Goal: Use online tool/utility: Utilize a website feature to perform a specific function

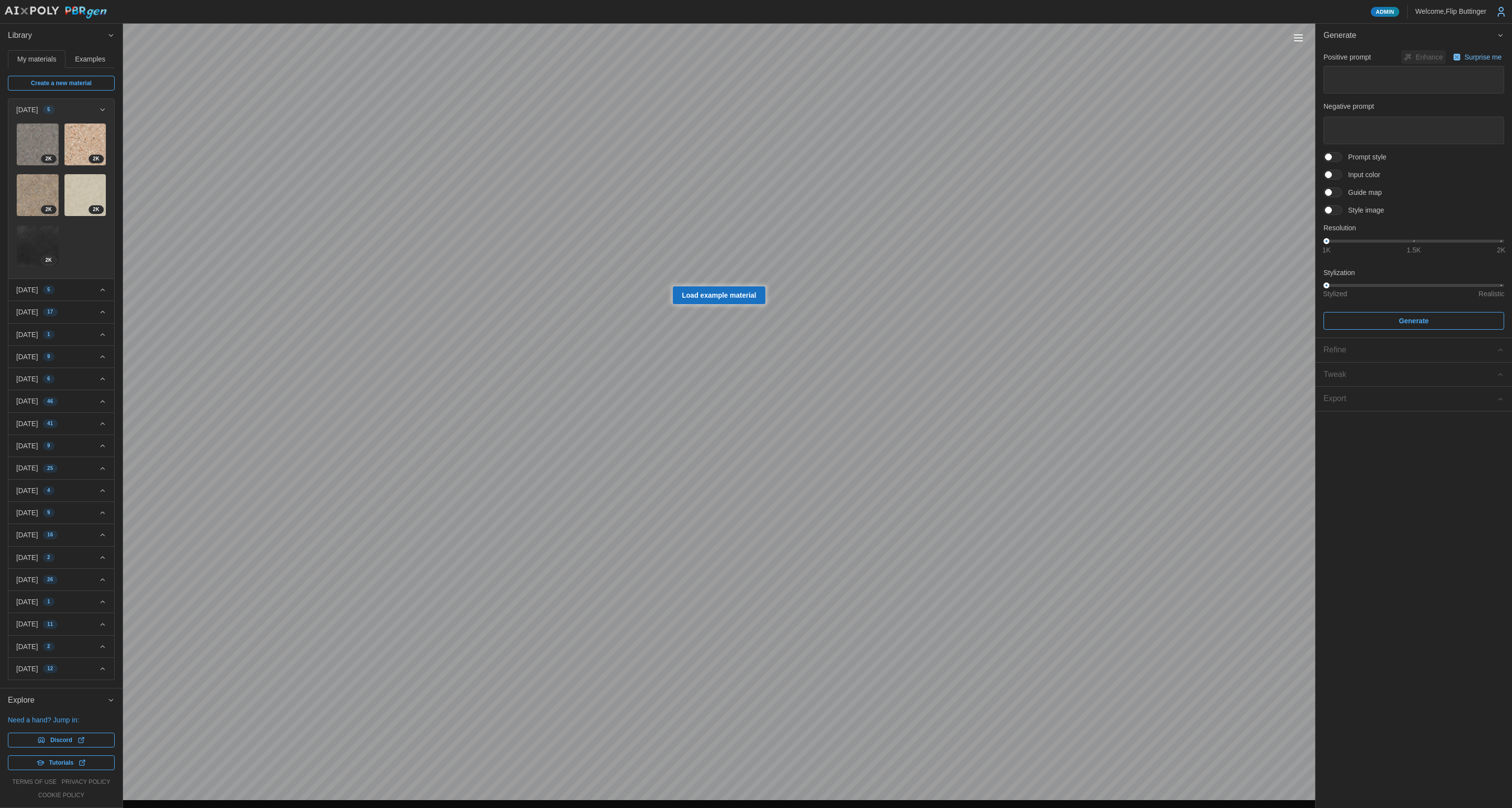
click at [1337, 209] on span at bounding box center [1338, 210] width 12 height 9
click at [1350, 251] on icon "button" at bounding box center [1349, 248] width 7 height 7
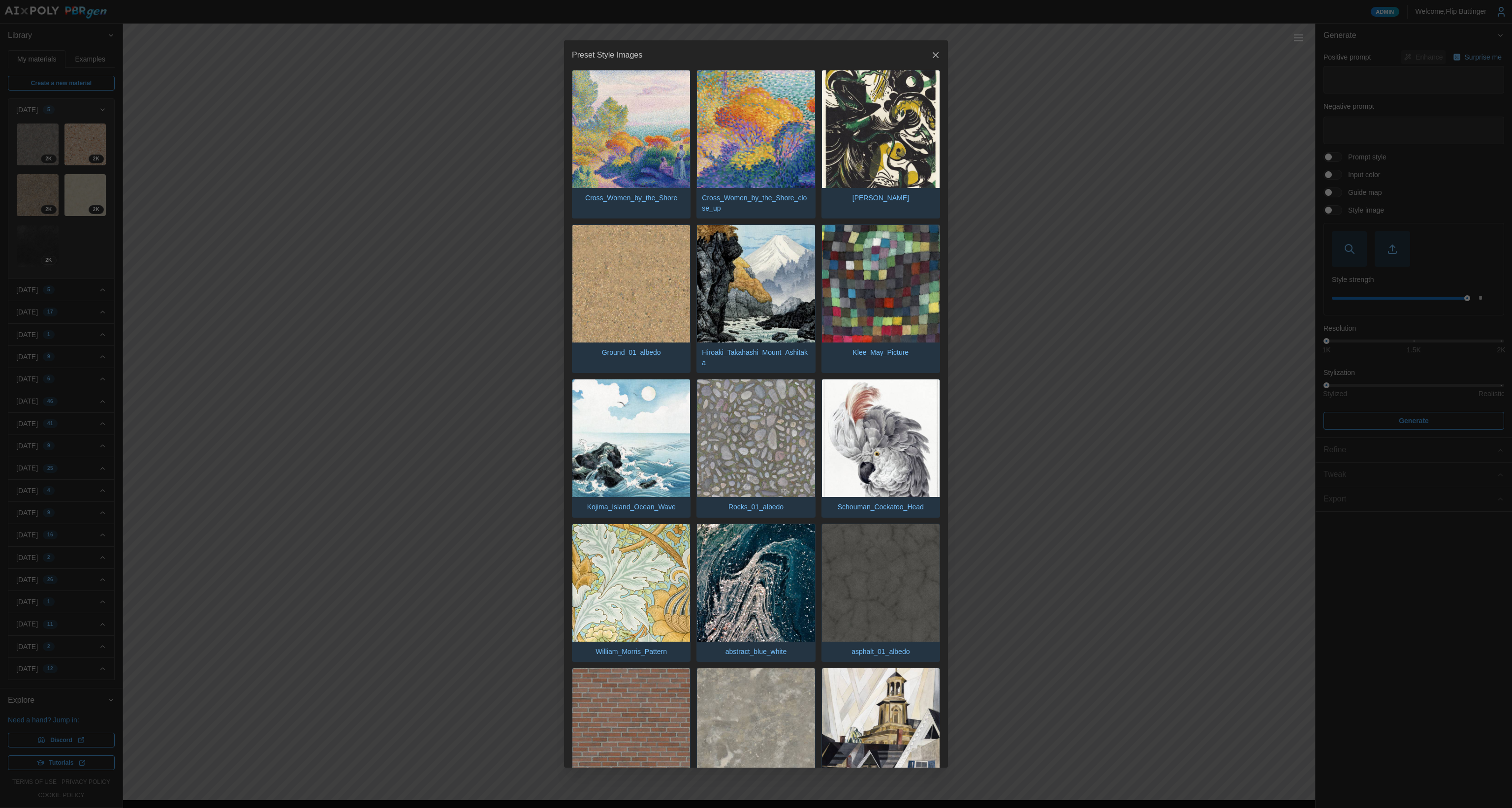
click at [939, 55] on header "Preset Style Images" at bounding box center [756, 55] width 384 height 29
click at [931, 56] on icon "button" at bounding box center [936, 55] width 10 height 10
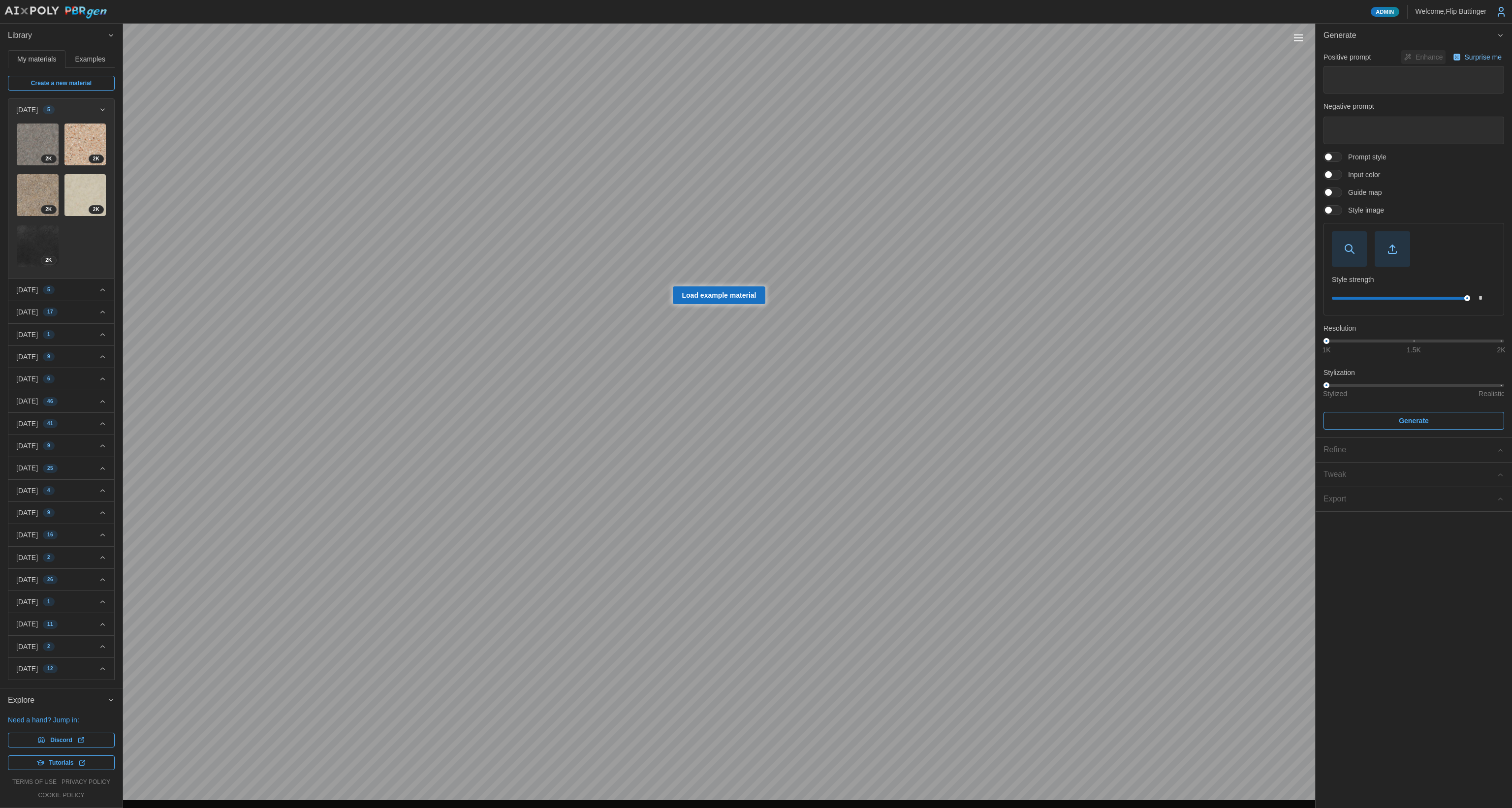
click at [1380, 250] on span "button" at bounding box center [1392, 249] width 34 height 34
drag, startPoint x: 1386, startPoint y: 337, endPoint x: 1517, endPoint y: 326, distance: 131.5
click at [1511, 326] on html "Admin Welcome, [GEOGRAPHIC_DATA] Buttinger Library My materials Examples Create…" at bounding box center [756, 404] width 1512 height 808
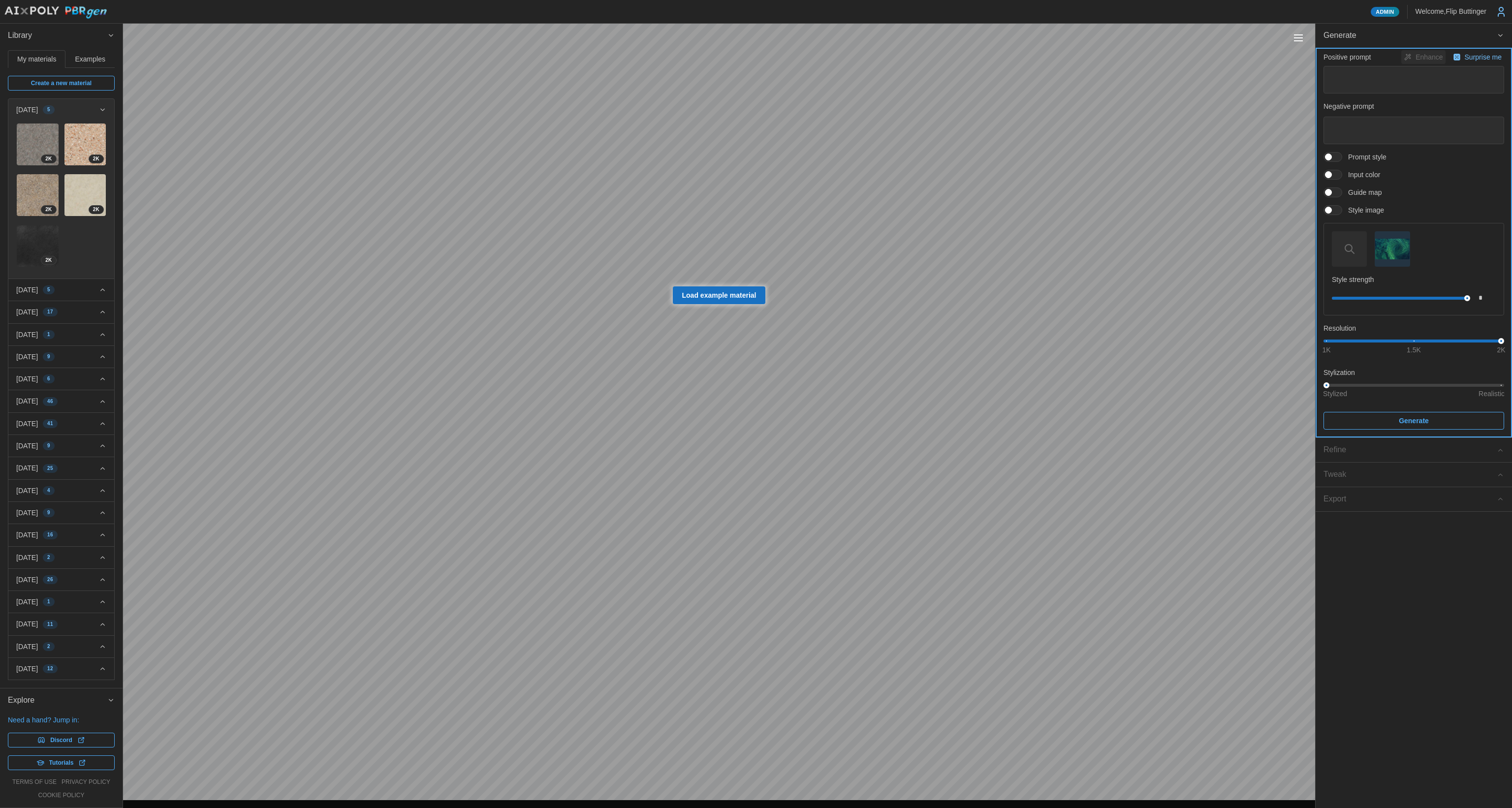
click at [1416, 421] on span "Generate" at bounding box center [1413, 421] width 30 height 17
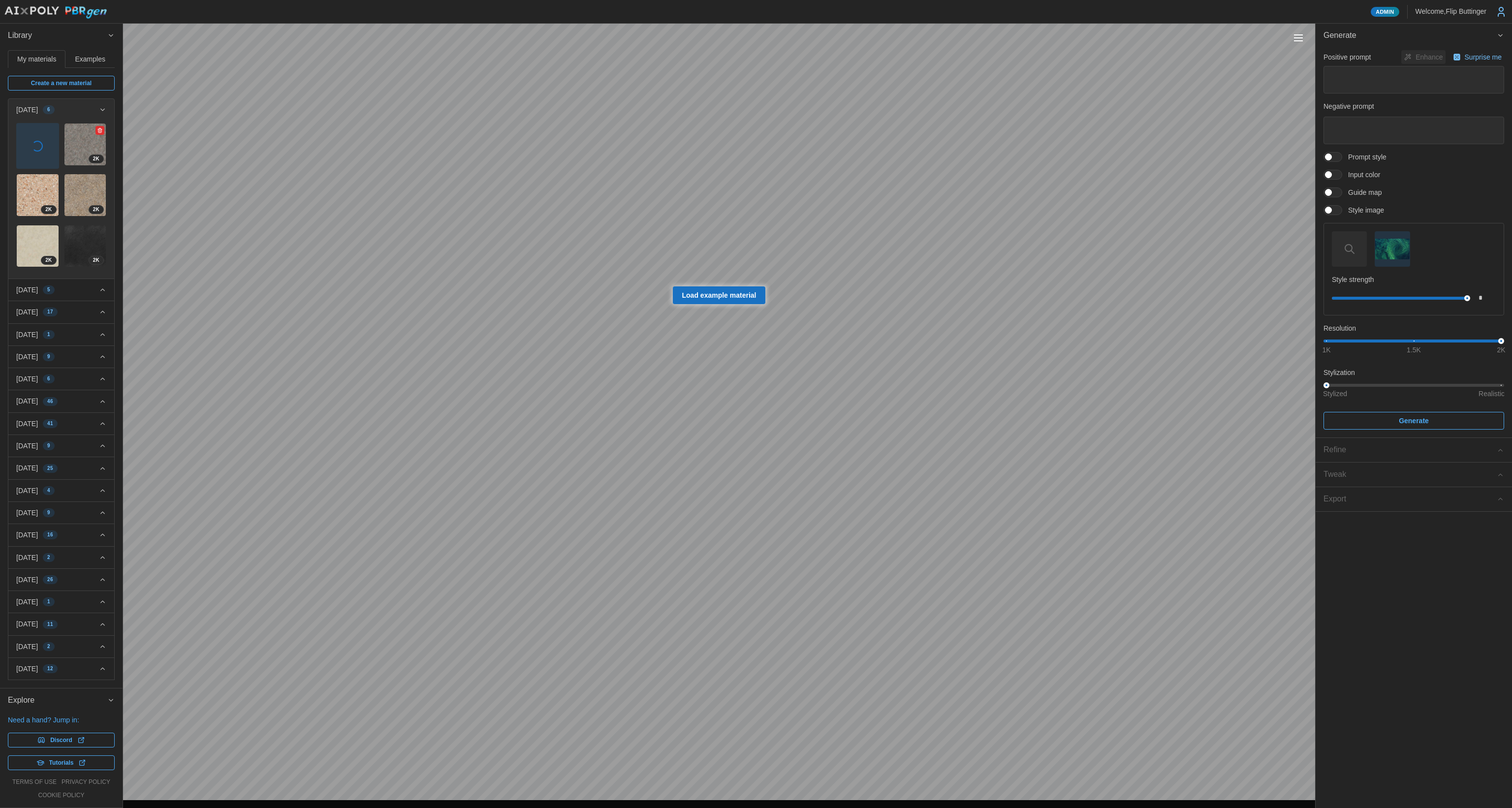
click at [69, 146] on img at bounding box center [85, 144] width 42 height 42
type textarea "*"
type textarea "**********"
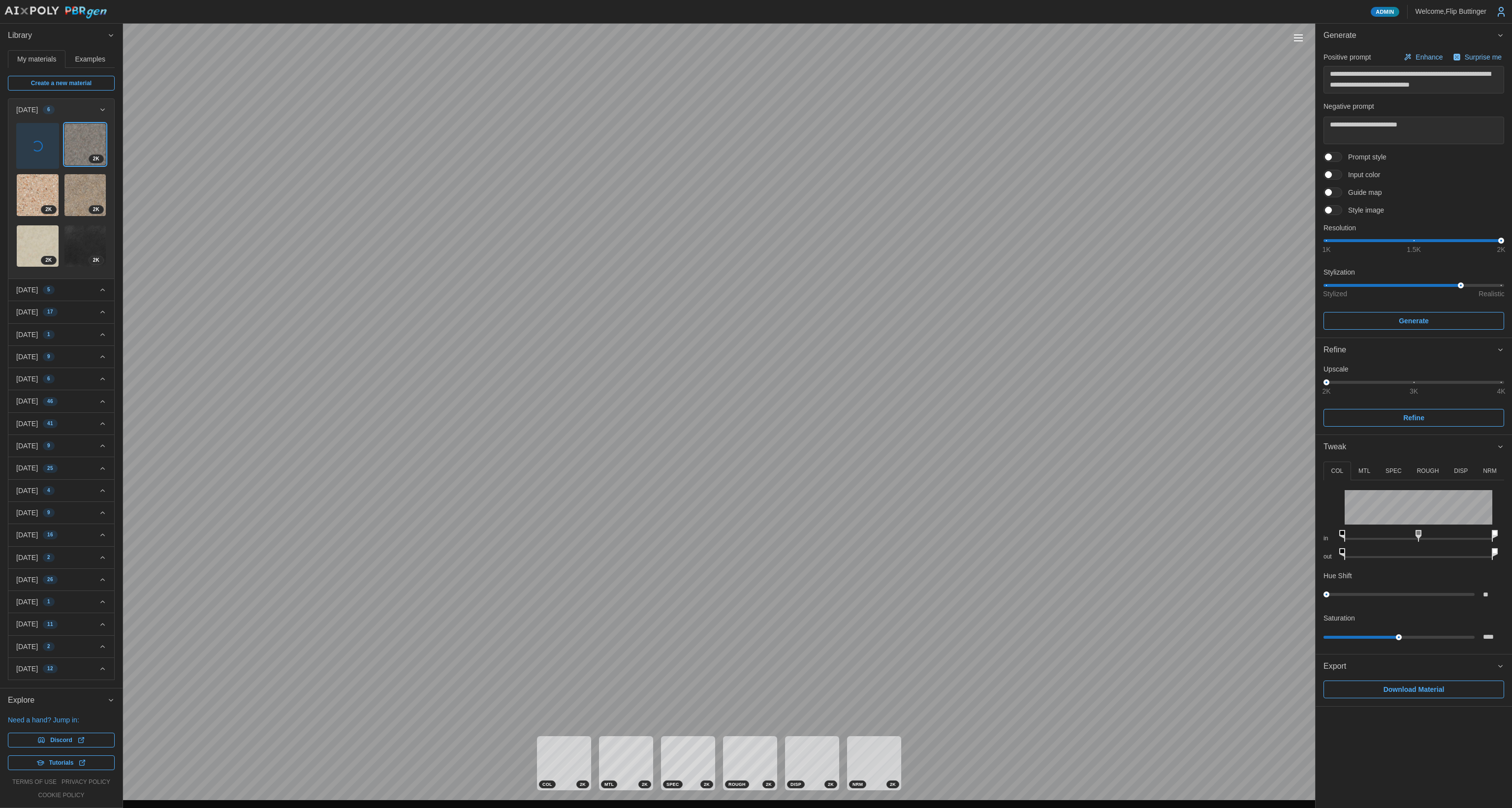
click at [1422, 470] on p "ROUGH" at bounding box center [1428, 471] width 22 height 8
drag, startPoint x: 1397, startPoint y: 551, endPoint x: 1413, endPoint y: 550, distance: 16.0
click at [1413, 550] on icon at bounding box center [1415, 554] width 6 height 12
drag, startPoint x: 1379, startPoint y: 552, endPoint x: 1391, endPoint y: 552, distance: 12.0
click at [1391, 552] on icon at bounding box center [1388, 554] width 6 height 12
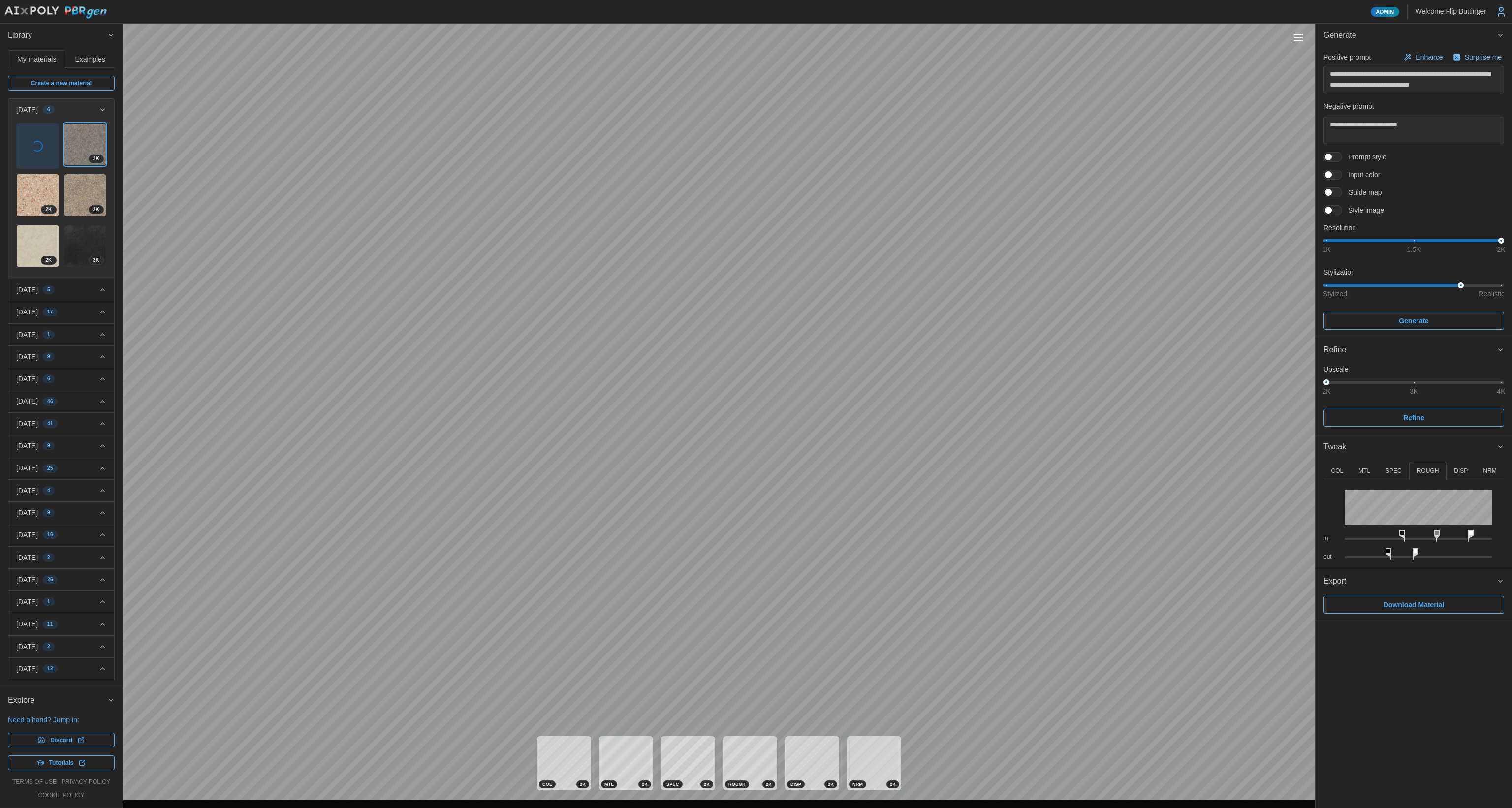
drag, startPoint x: 1339, startPoint y: 471, endPoint x: 1347, endPoint y: 476, distance: 9.4
click at [1340, 472] on p "COL" at bounding box center [1337, 471] width 12 height 8
drag, startPoint x: 1419, startPoint y: 532, endPoint x: 1402, endPoint y: 529, distance: 17.3
click at [1402, 529] on div "in" at bounding box center [1414, 533] width 181 height 18
drag, startPoint x: 1344, startPoint y: 550, endPoint x: 1366, endPoint y: 550, distance: 22.0
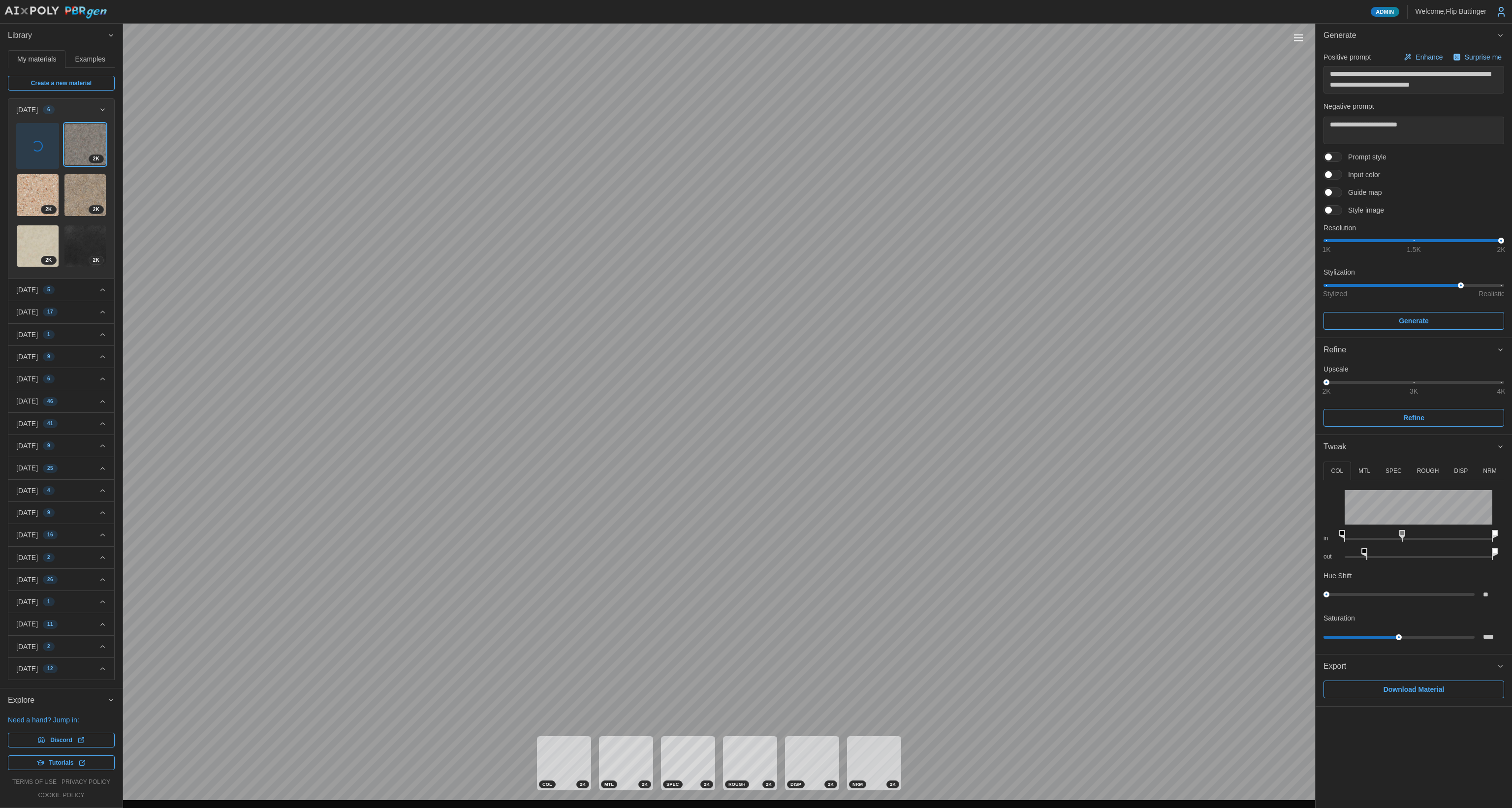
click at [1366, 550] on icon at bounding box center [1364, 554] width 6 height 12
drag, startPoint x: 1402, startPoint y: 532, endPoint x: 1421, endPoint y: 536, distance: 19.4
click at [1404, 532] on rect at bounding box center [1405, 533] width 4 height 4
drag, startPoint x: 1493, startPoint y: 549, endPoint x: 1478, endPoint y: 550, distance: 15.0
click at [1476, 549] on icon at bounding box center [1479, 554] width 6 height 12
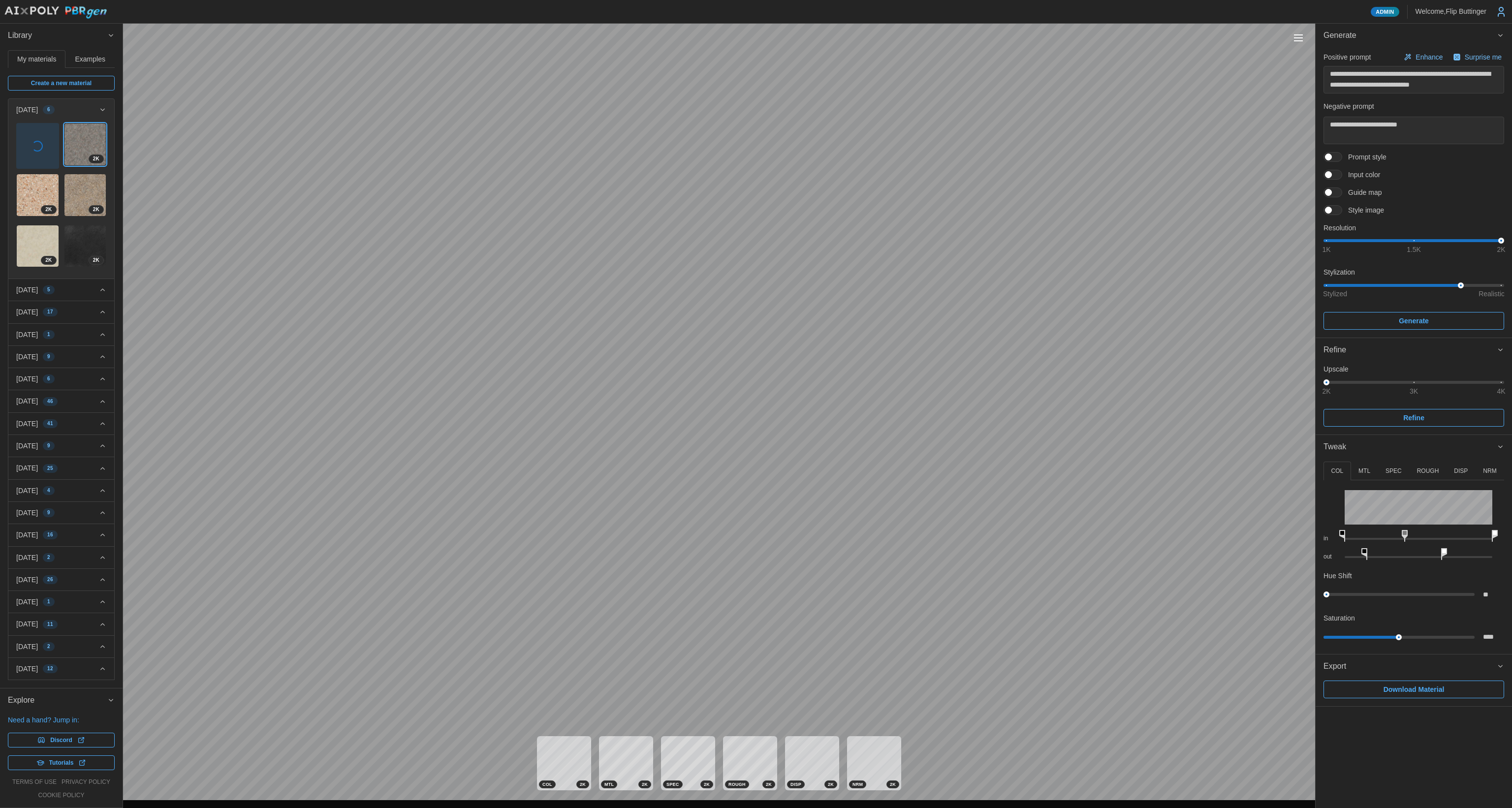
drag, startPoint x: 1479, startPoint y: 550, endPoint x: 1441, endPoint y: 549, distance: 38.0
click at [1441, 549] on icon at bounding box center [1444, 554] width 6 height 12
drag, startPoint x: 1365, startPoint y: 550, endPoint x: 1378, endPoint y: 549, distance: 13.0
click at [1378, 549] on icon at bounding box center [1376, 554] width 6 height 12
drag, startPoint x: 1443, startPoint y: 550, endPoint x: 1427, endPoint y: 550, distance: 16.0
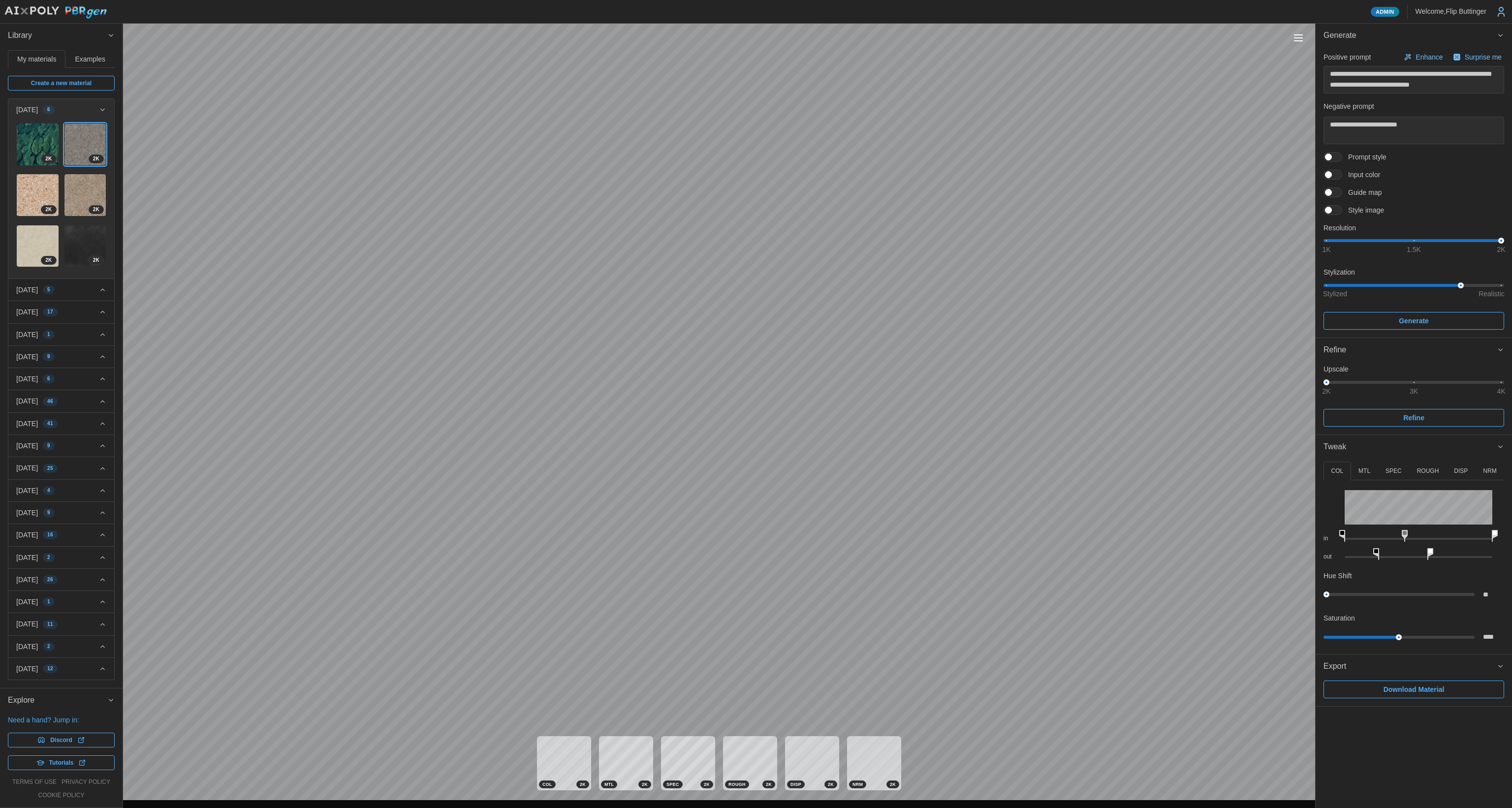
click at [1427, 550] on icon at bounding box center [1430, 554] width 6 height 12
click at [36, 146] on img at bounding box center [38, 144] width 42 height 42
type textarea "*"
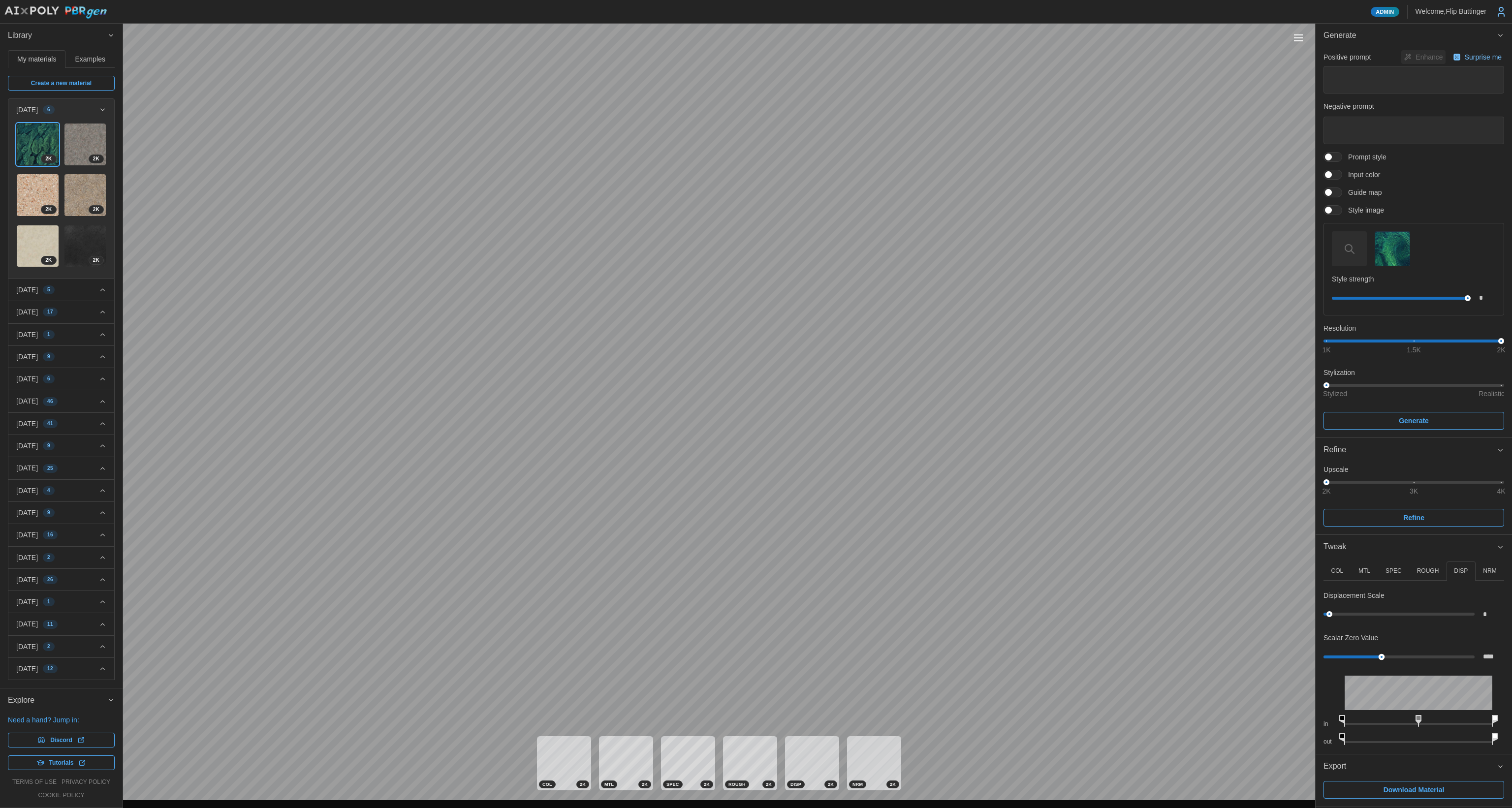
type input "****"
drag, startPoint x: 1373, startPoint y: 654, endPoint x: 1404, endPoint y: 654, distance: 31.0
click at [1404, 654] on div at bounding box center [1399, 657] width 145 height 6
type input "****"
drag, startPoint x: 1333, startPoint y: 615, endPoint x: 1368, endPoint y: 607, distance: 35.9
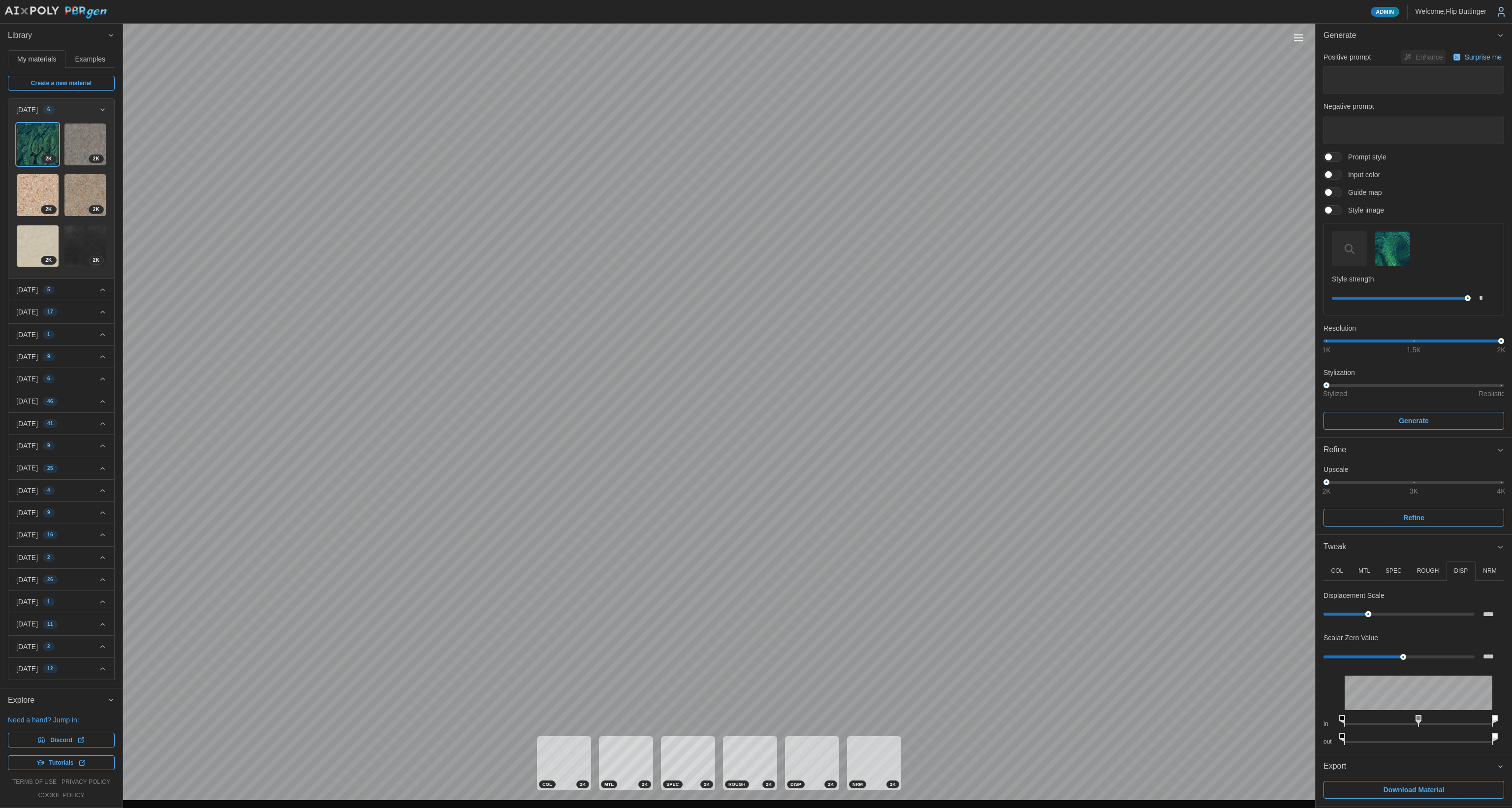
click at [1368, 607] on div "****" at bounding box center [1414, 614] width 181 height 18
click at [1489, 573] on p "NRM" at bounding box center [1490, 571] width 14 height 8
type input "****"
drag, startPoint x: 1402, startPoint y: 613, endPoint x: 1430, endPoint y: 617, distance: 28.3
click at [1430, 617] on div "****" at bounding box center [1414, 614] width 181 height 18
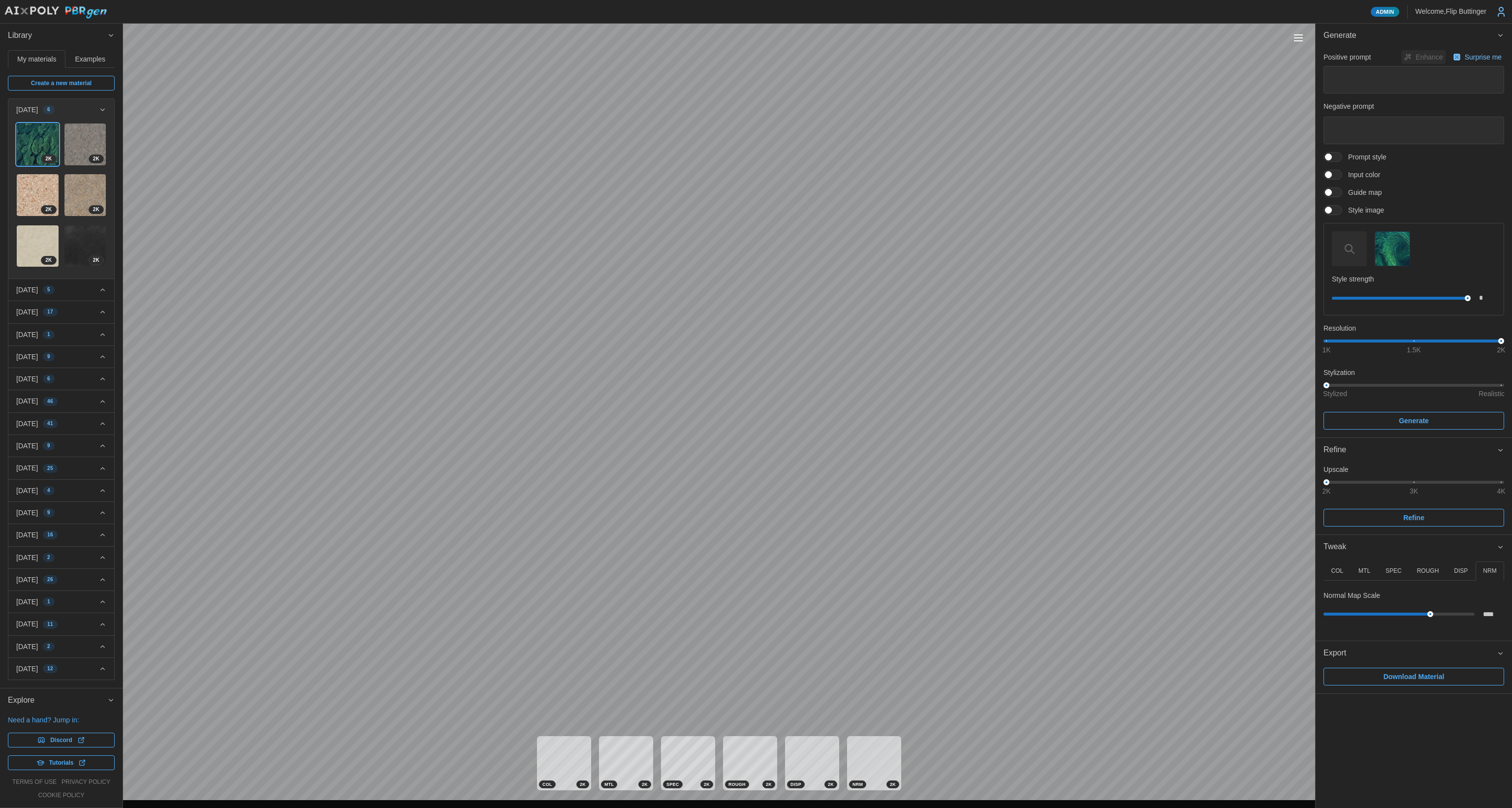
click at [1400, 251] on img "button" at bounding box center [1392, 249] width 34 height 34
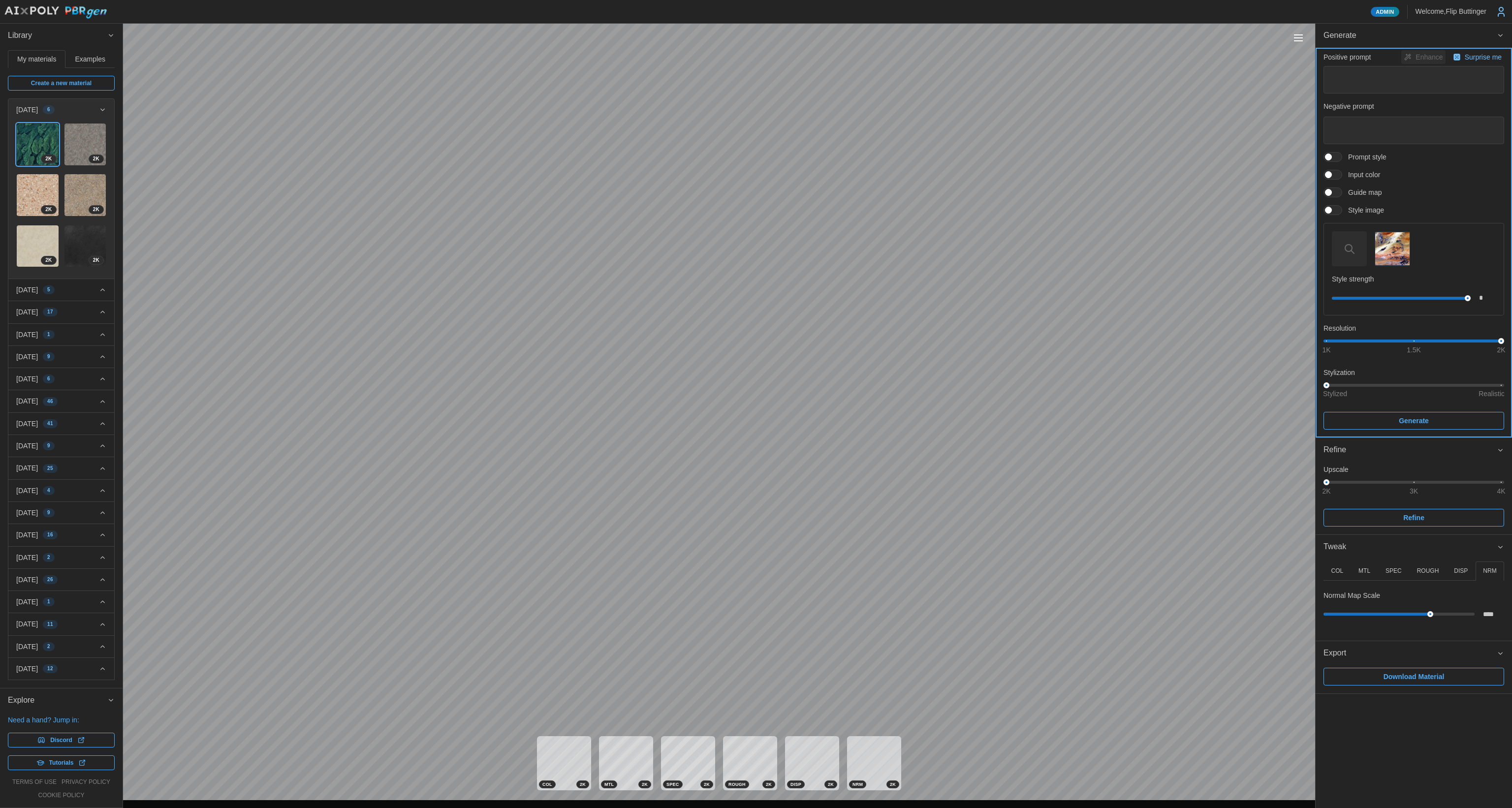
click at [1400, 418] on span "Generate" at bounding box center [1413, 421] width 30 height 17
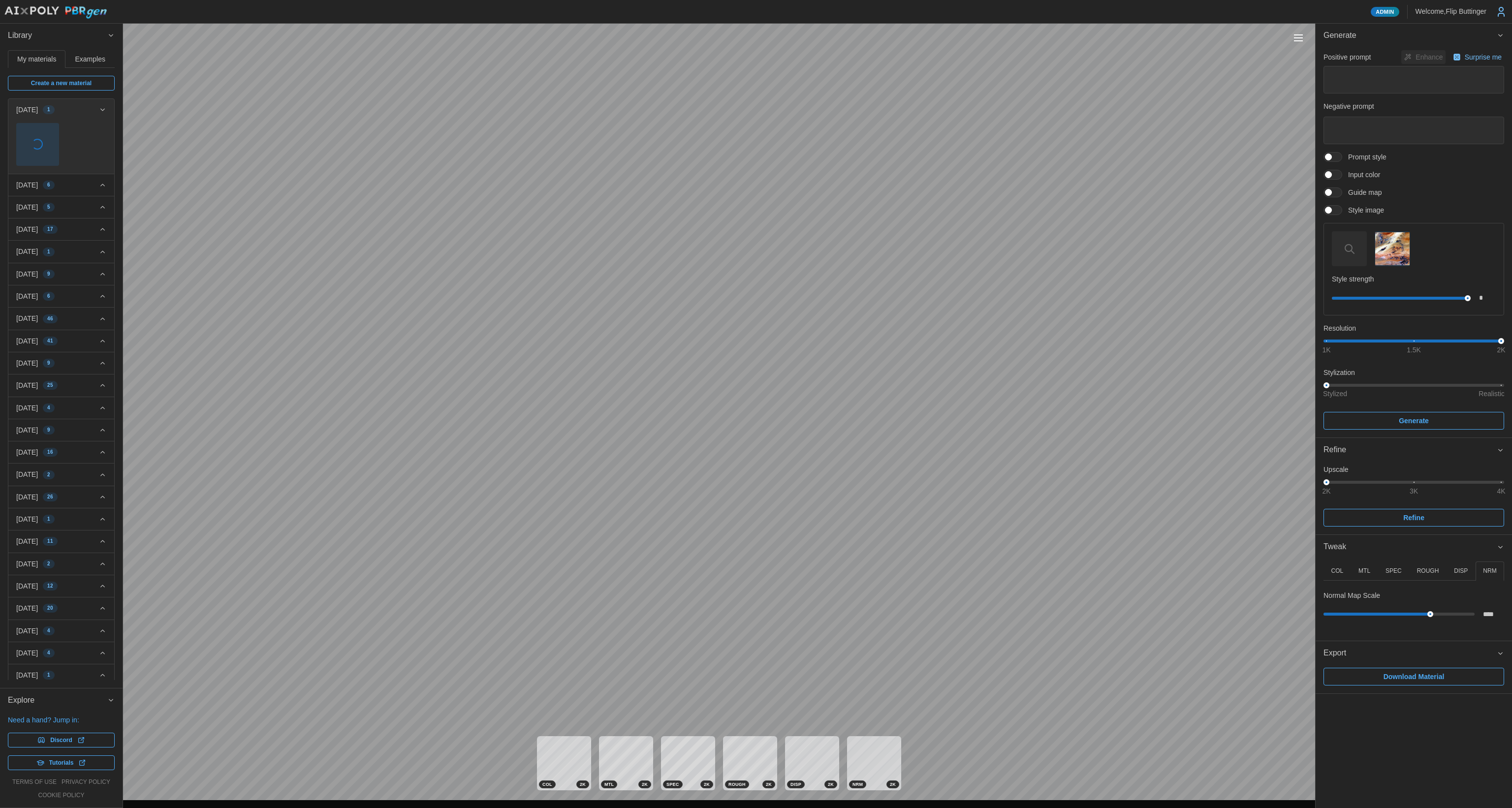
click at [81, 181] on div "[DATE] 6" at bounding box center [58, 185] width 83 height 10
click at [73, 220] on img at bounding box center [85, 219] width 42 height 42
type textarea "*"
type textarea "**********"
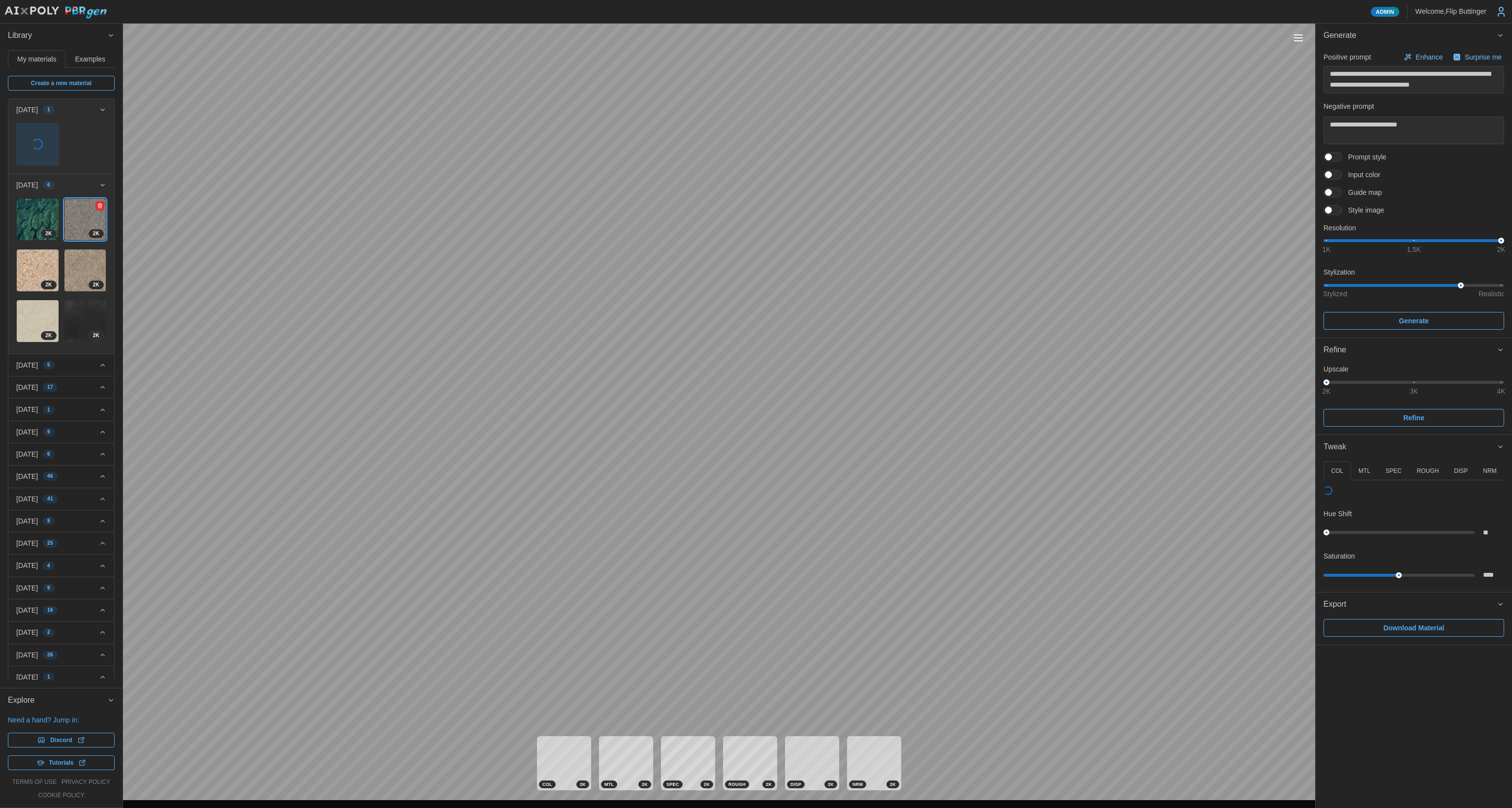
click at [77, 249] on img at bounding box center [85, 270] width 42 height 42
type textarea "*"
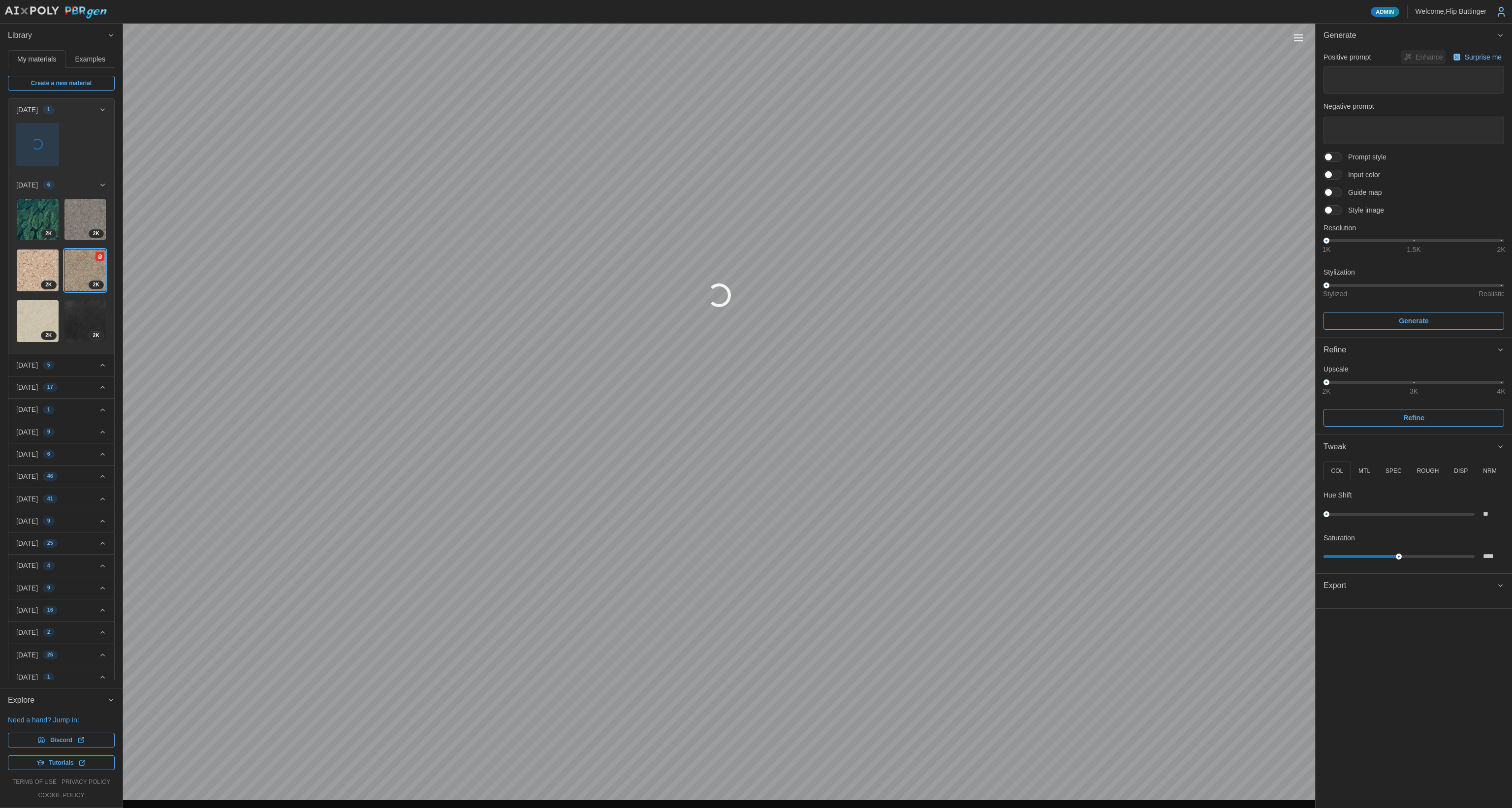
type textarea "*"
type textarea "**********"
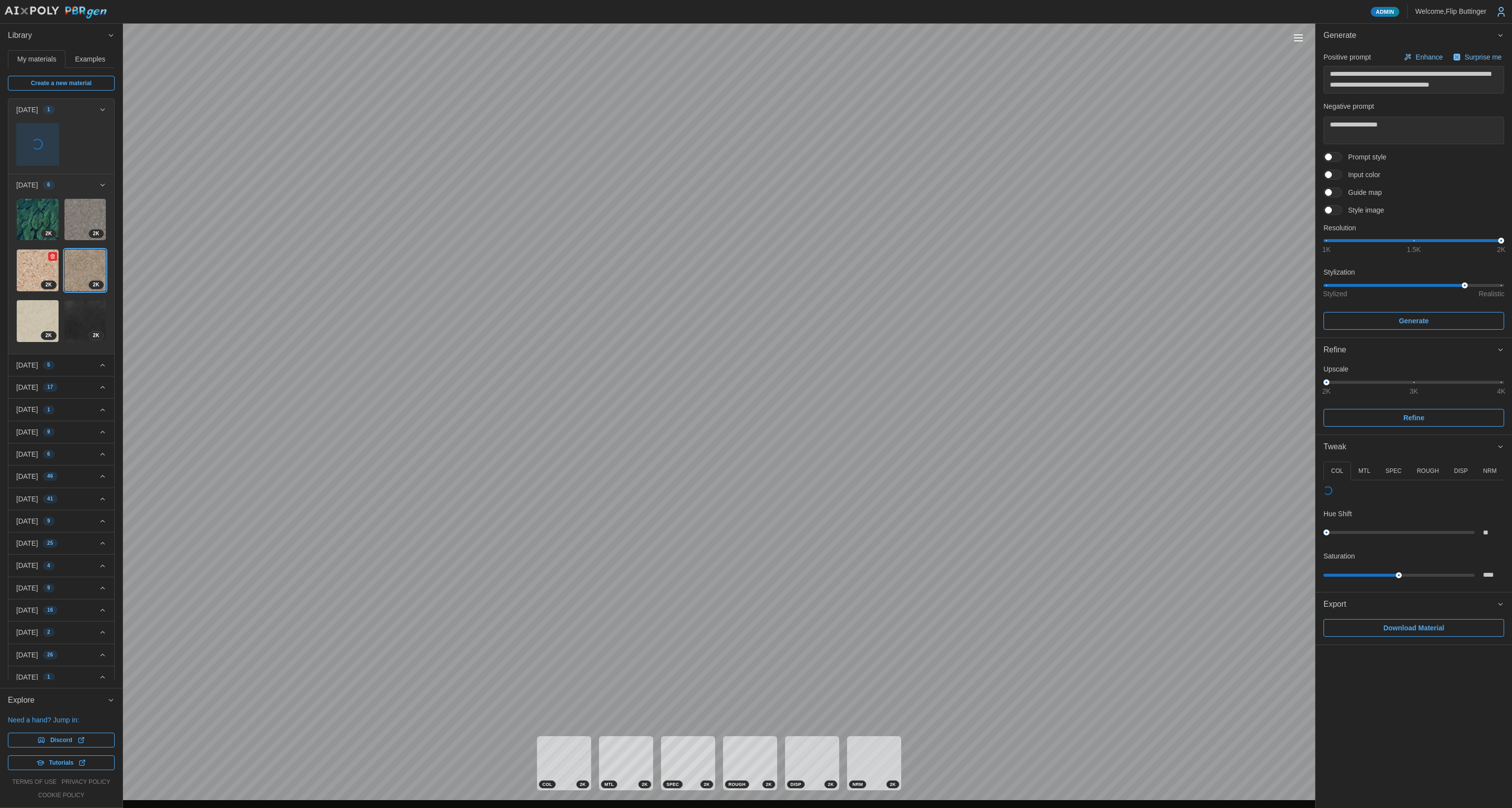
click at [32, 258] on img at bounding box center [38, 270] width 42 height 42
type textarea "*"
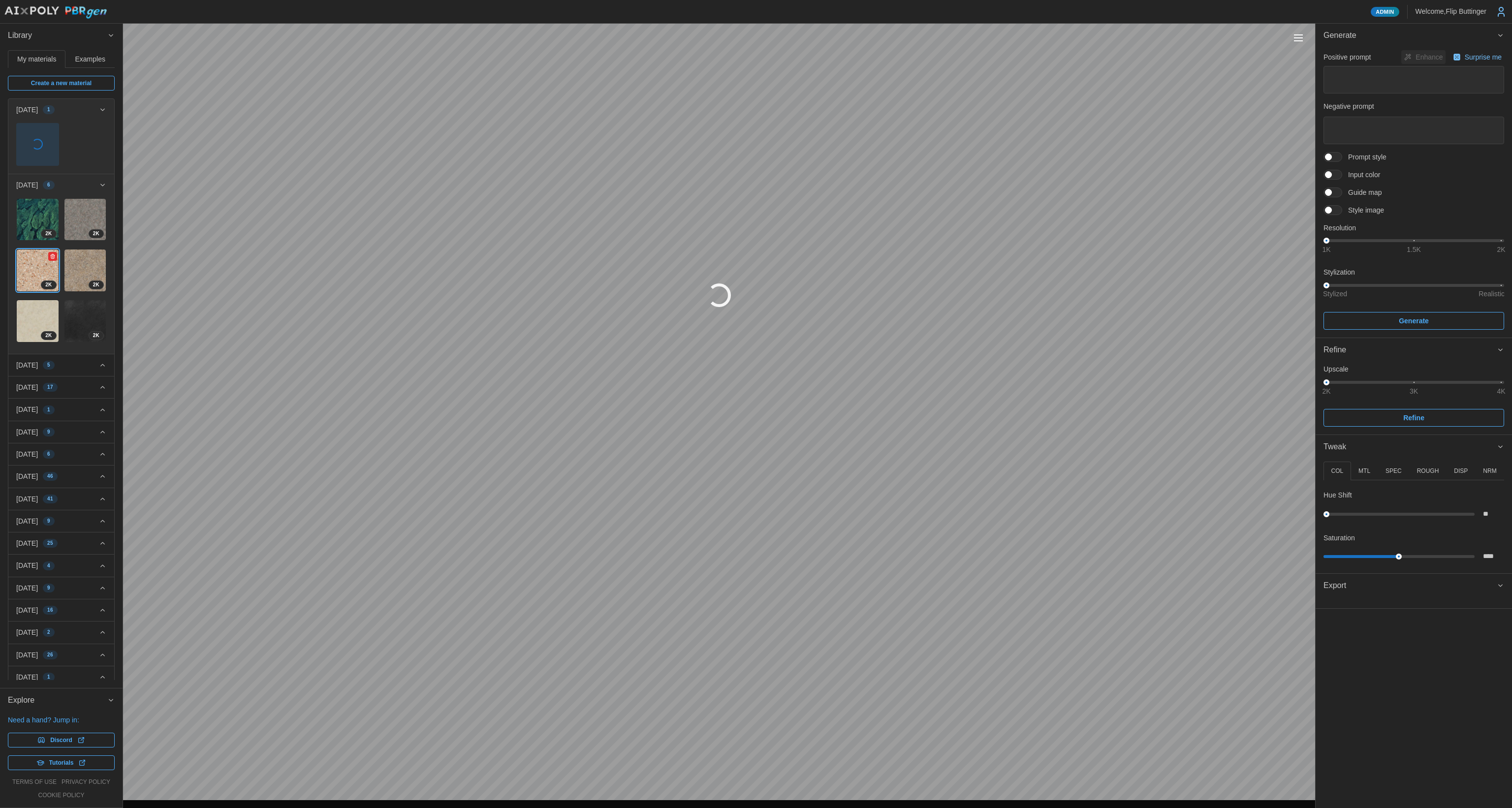
type textarea "*"
type textarea "**********"
type input "****"
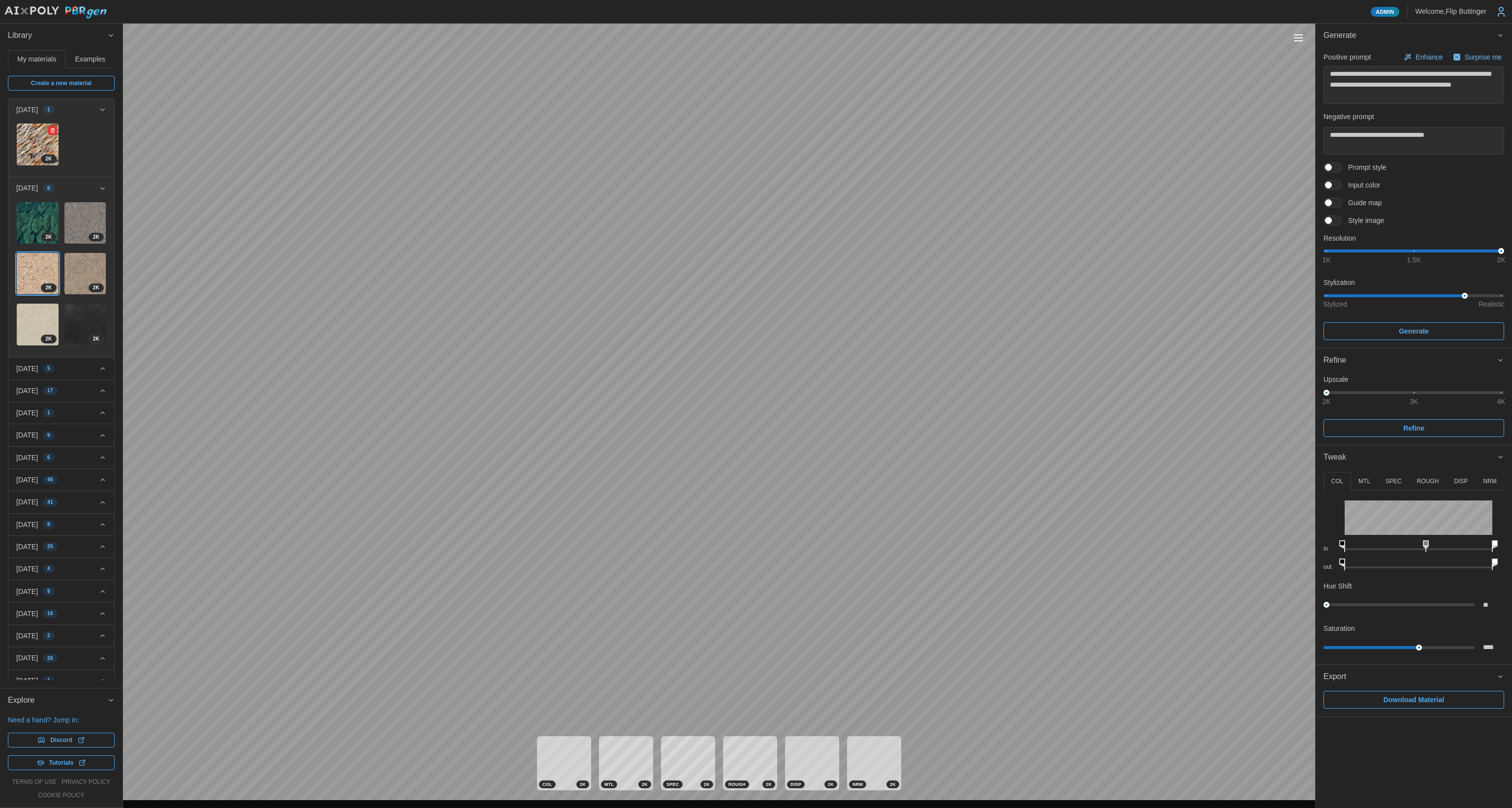
drag, startPoint x: 32, startPoint y: 140, endPoint x: 52, endPoint y: 148, distance: 21.5
click at [32, 141] on img at bounding box center [38, 144] width 42 height 42
type textarea "*"
type input "****"
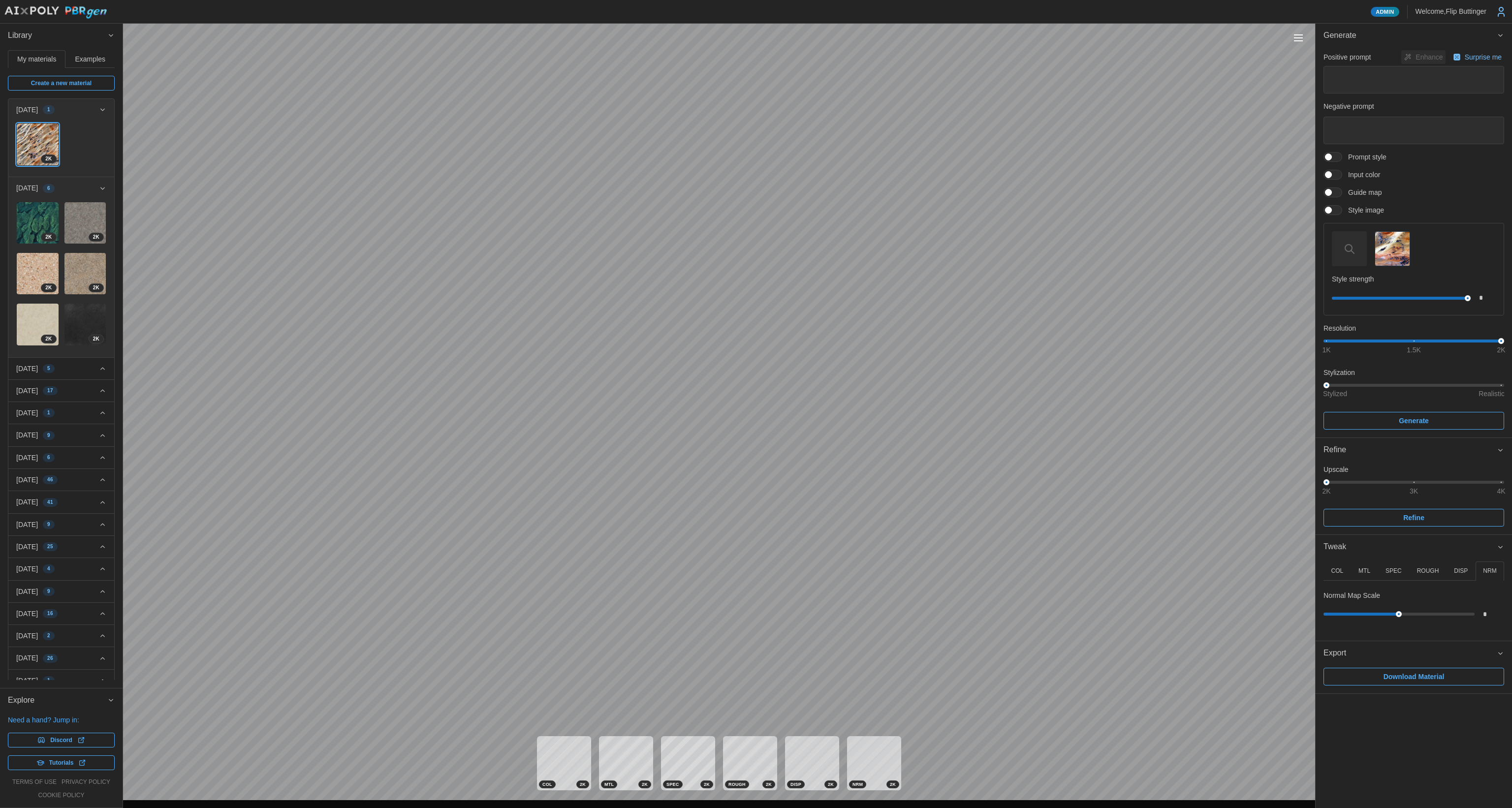
click at [1464, 572] on p "DISP" at bounding box center [1460, 571] width 14 height 8
drag, startPoint x: 1332, startPoint y: 613, endPoint x: 1337, endPoint y: 614, distance: 5.1
click at [1337, 614] on div at bounding box center [1333, 614] width 6 height 6
type input "***"
drag, startPoint x: 1355, startPoint y: 652, endPoint x: 1365, endPoint y: 653, distance: 10.0
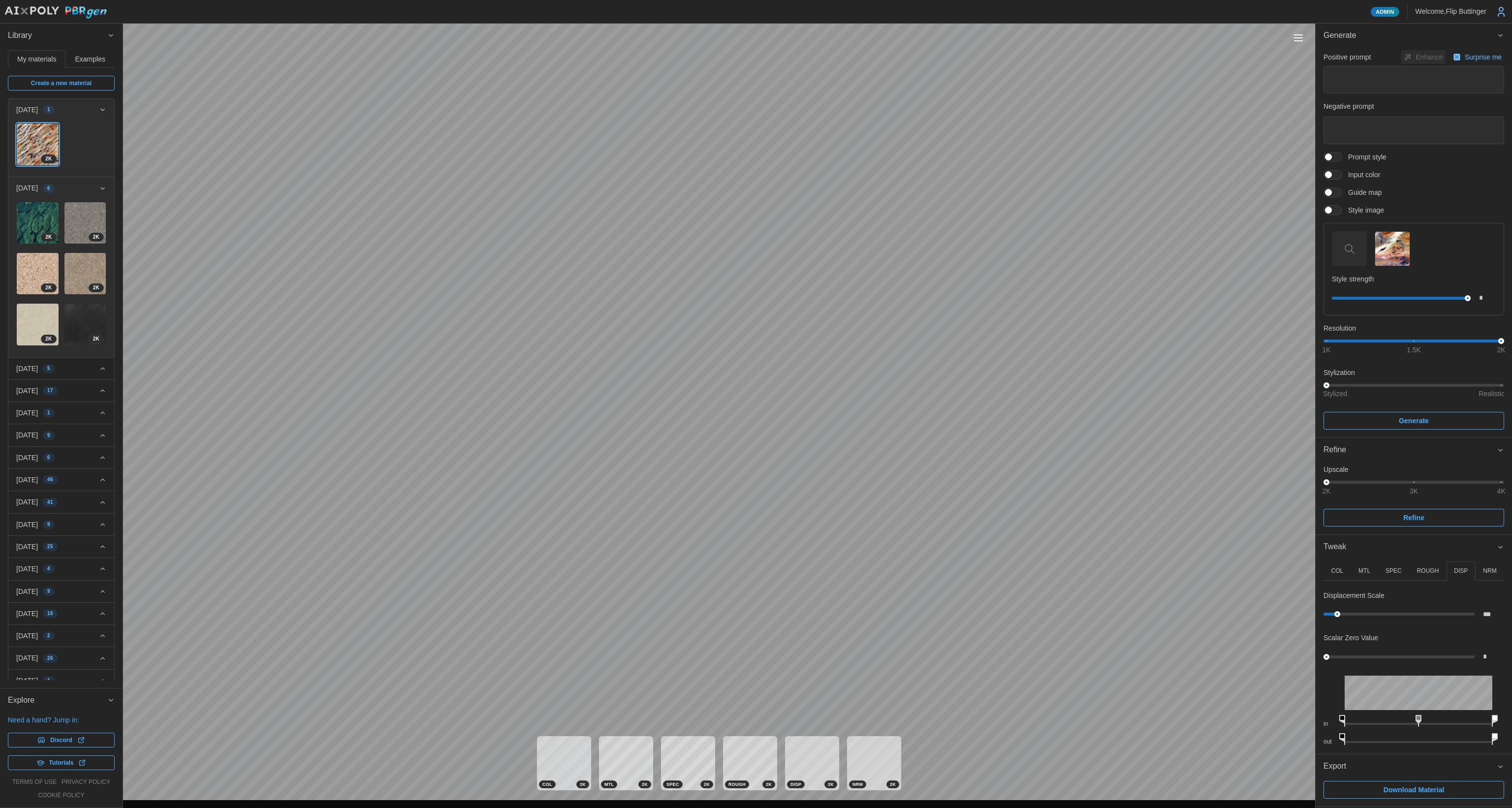
click at [1365, 653] on div "*" at bounding box center [1414, 657] width 181 height 18
type input "****"
drag, startPoint x: 1352, startPoint y: 657, endPoint x: 1410, endPoint y: 654, distance: 58.1
click at [1410, 655] on div at bounding box center [1399, 657] width 145 height 3
drag, startPoint x: 1329, startPoint y: 384, endPoint x: 1534, endPoint y: 396, distance: 205.4
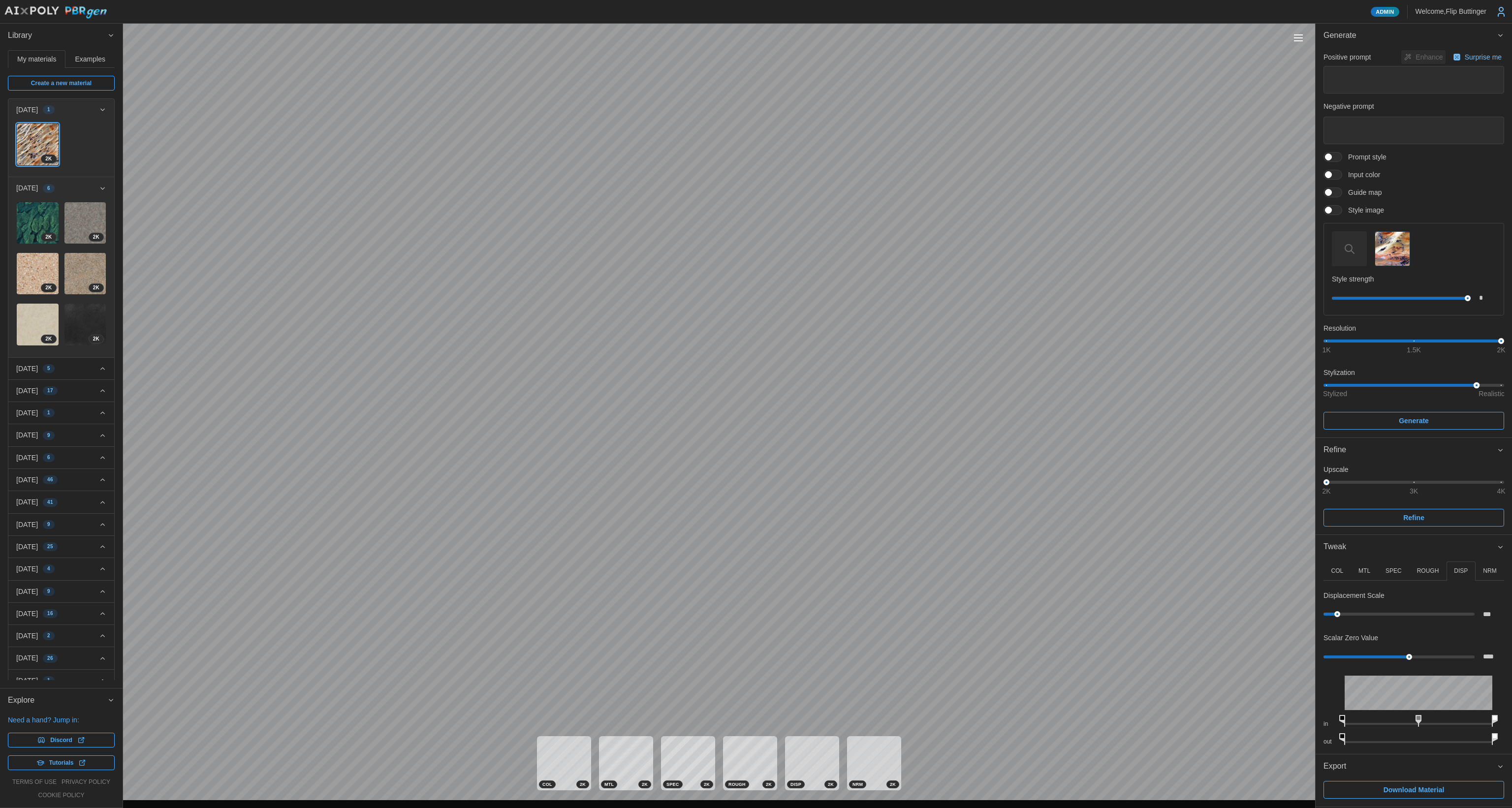
click at [1511, 396] on html "Admin Welcome, [GEOGRAPHIC_DATA] Buttinger Library My materials Examples Create…" at bounding box center [756, 404] width 1512 height 808
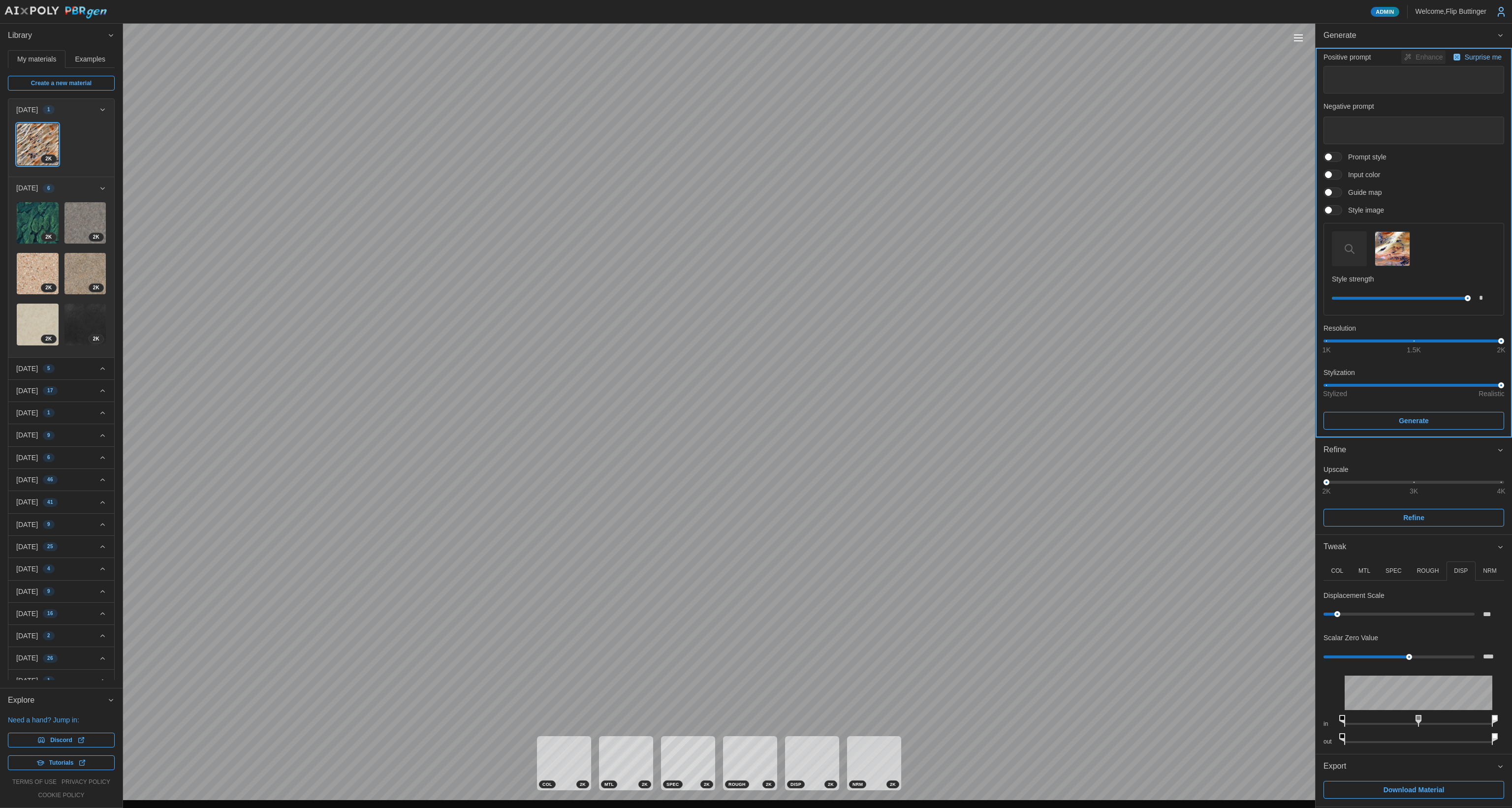
click at [1419, 425] on span "Generate" at bounding box center [1413, 421] width 30 height 17
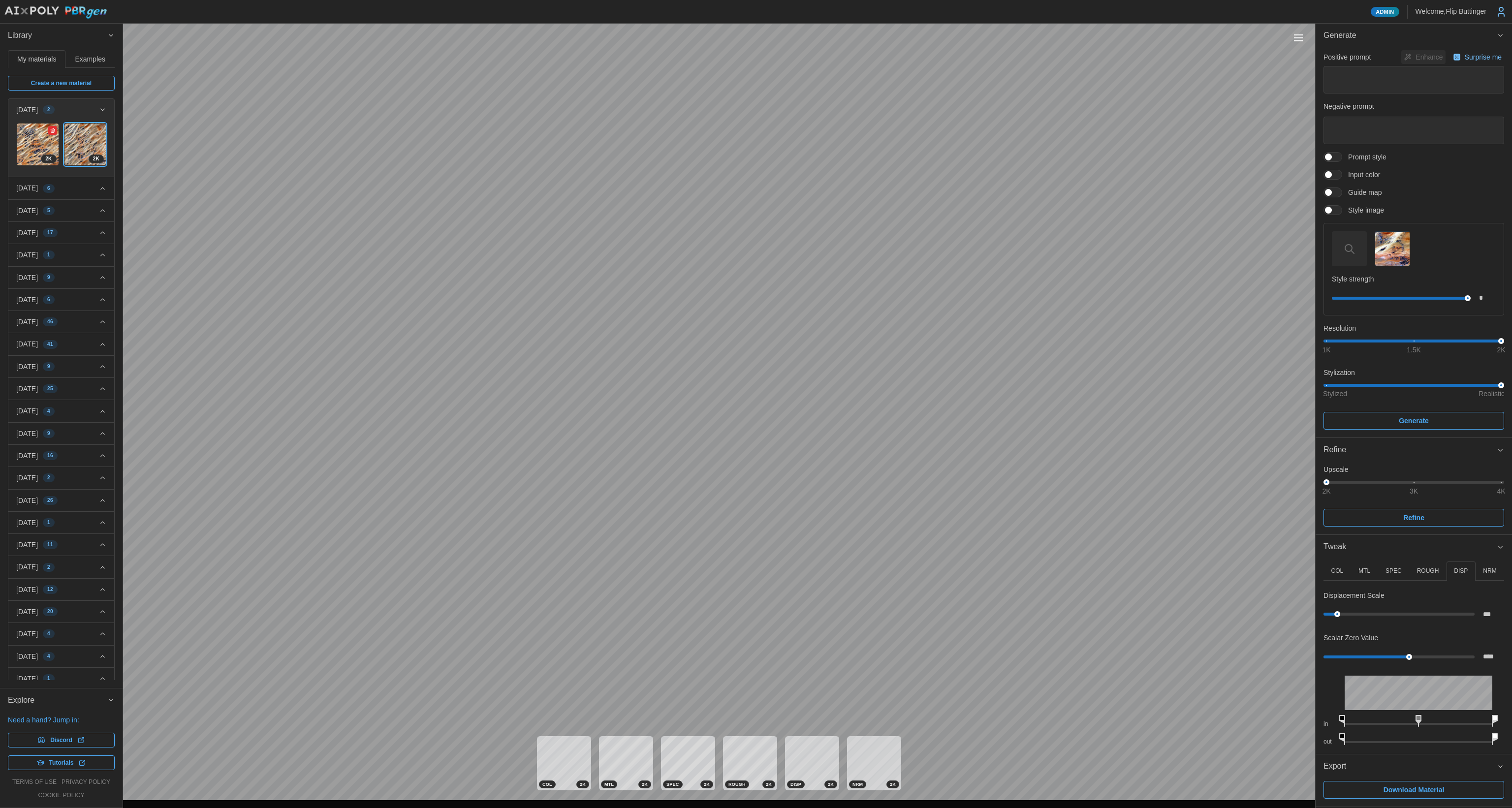
click at [32, 148] on img at bounding box center [38, 144] width 42 height 42
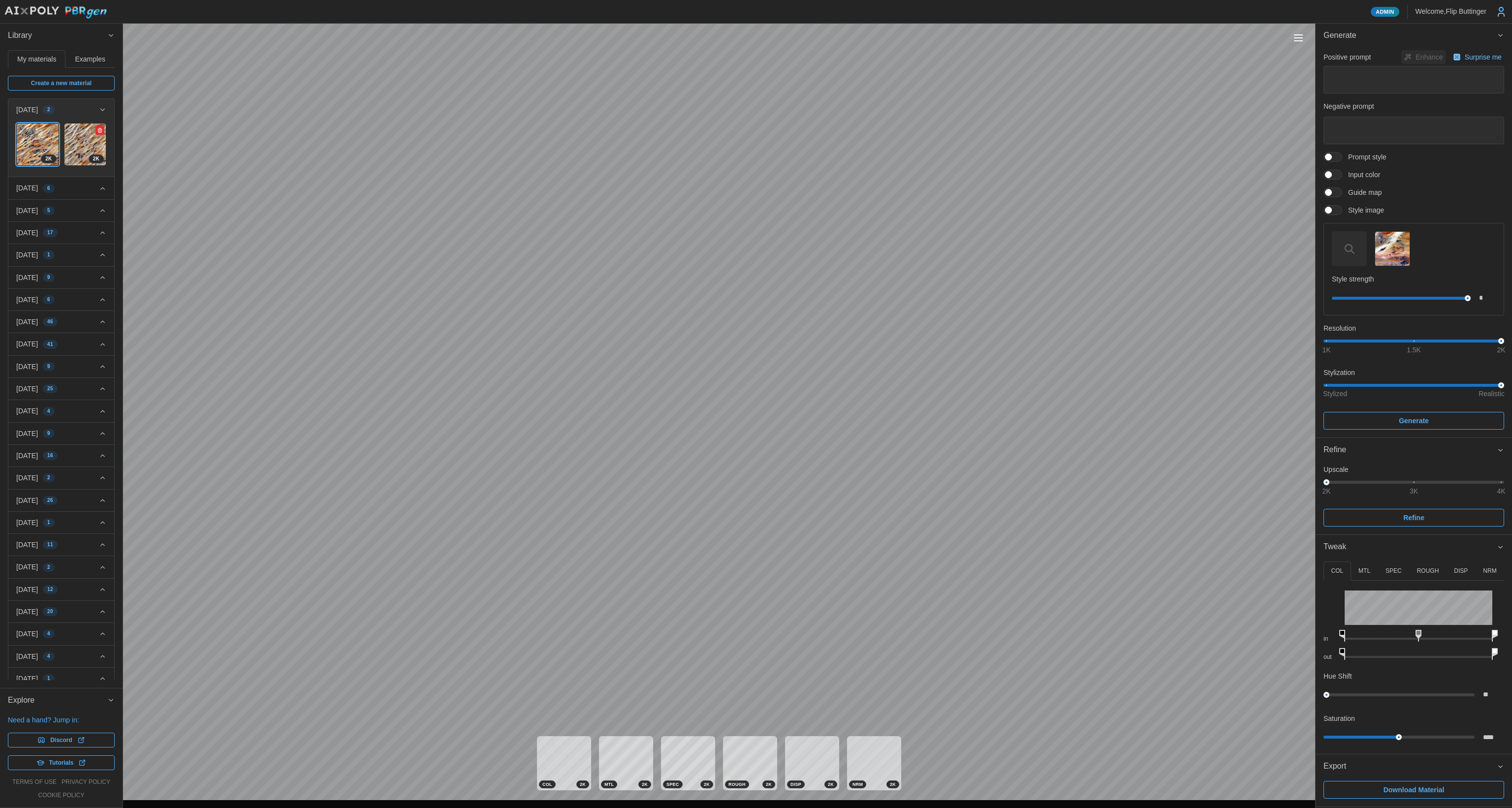
click at [71, 140] on img at bounding box center [85, 144] width 42 height 42
click at [35, 140] on img at bounding box center [38, 144] width 42 height 42
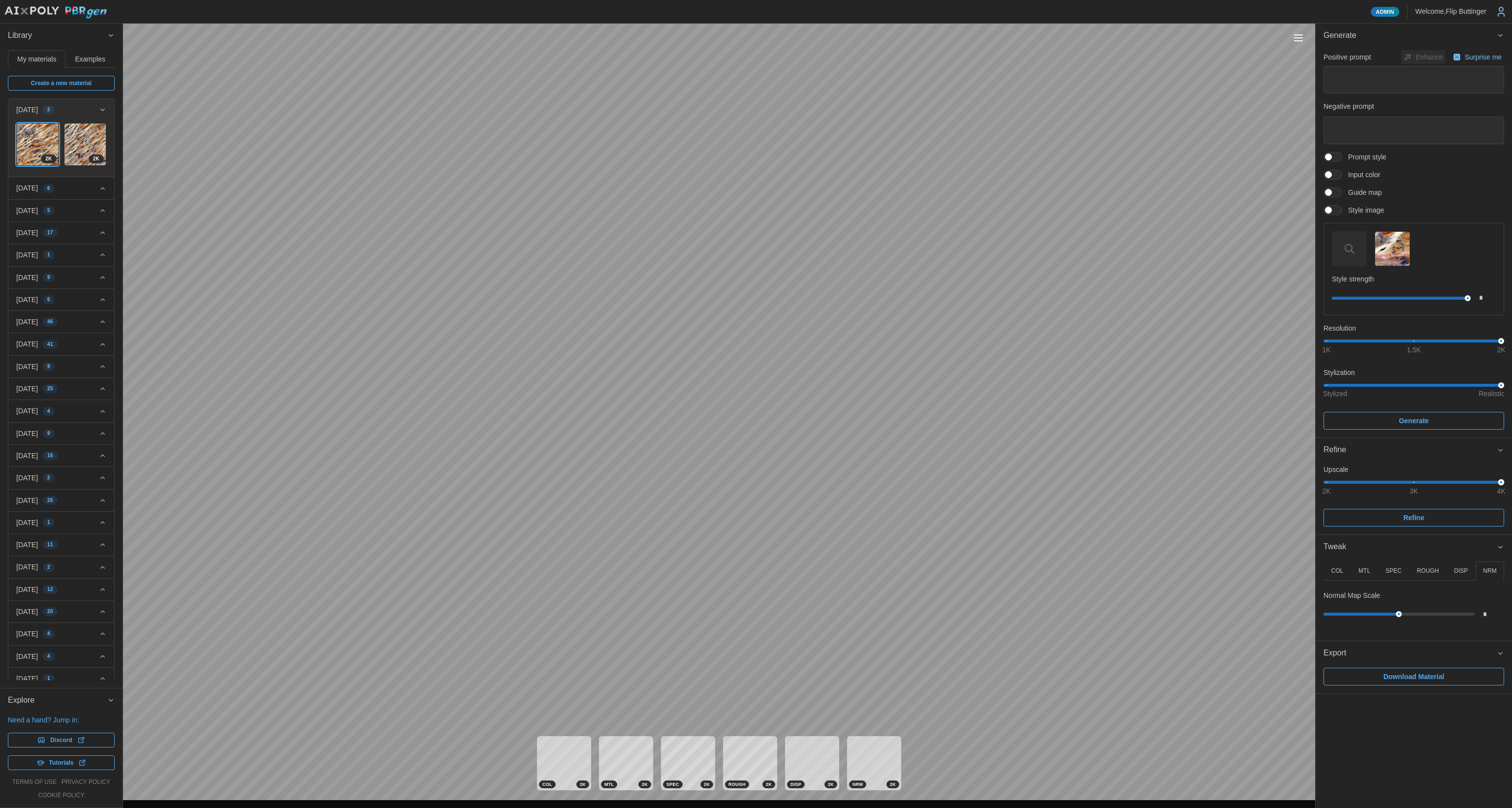
drag, startPoint x: 1331, startPoint y: 483, endPoint x: 1504, endPoint y: 485, distance: 173.0
click at [1504, 482] on div "Upscale 2K 3K 4K Refine" at bounding box center [1413, 498] width 197 height 72
click at [1416, 512] on span "Refine" at bounding box center [1414, 518] width 21 height 17
click at [1398, 253] on img "button" at bounding box center [1392, 249] width 34 height 34
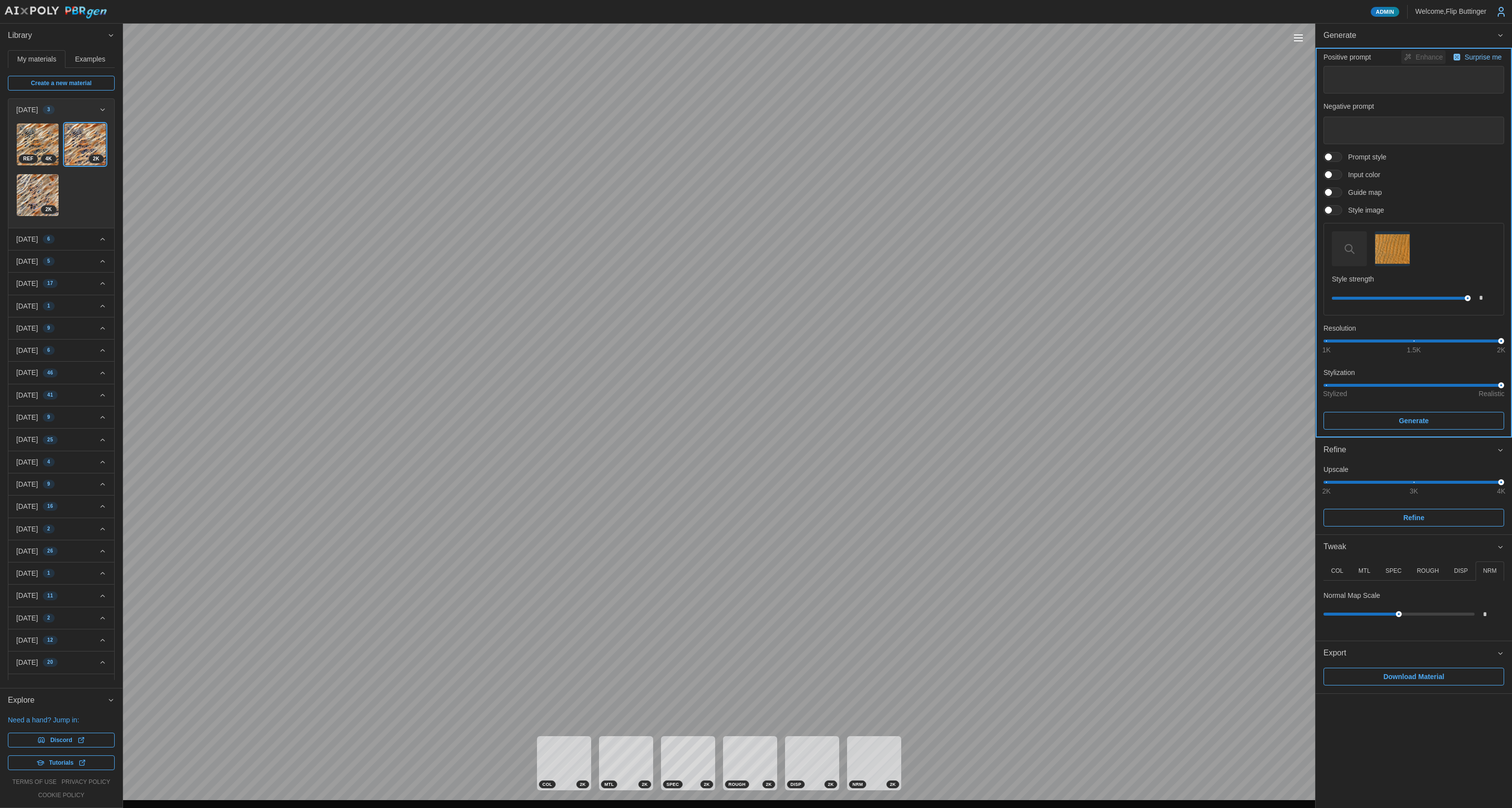
click at [1380, 422] on span "Generate" at bounding box center [1414, 421] width 162 height 17
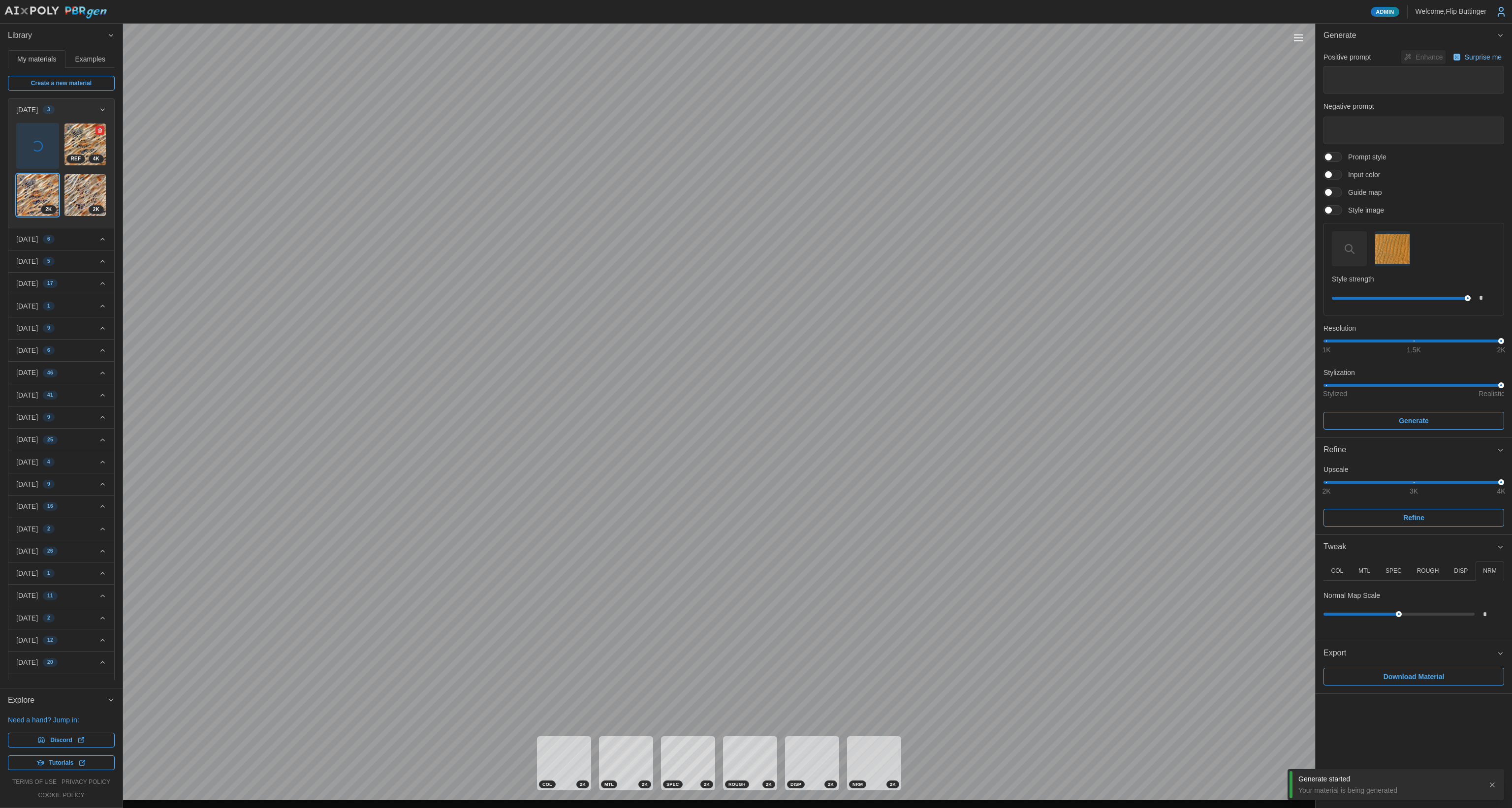
click at [77, 138] on img at bounding box center [85, 144] width 42 height 42
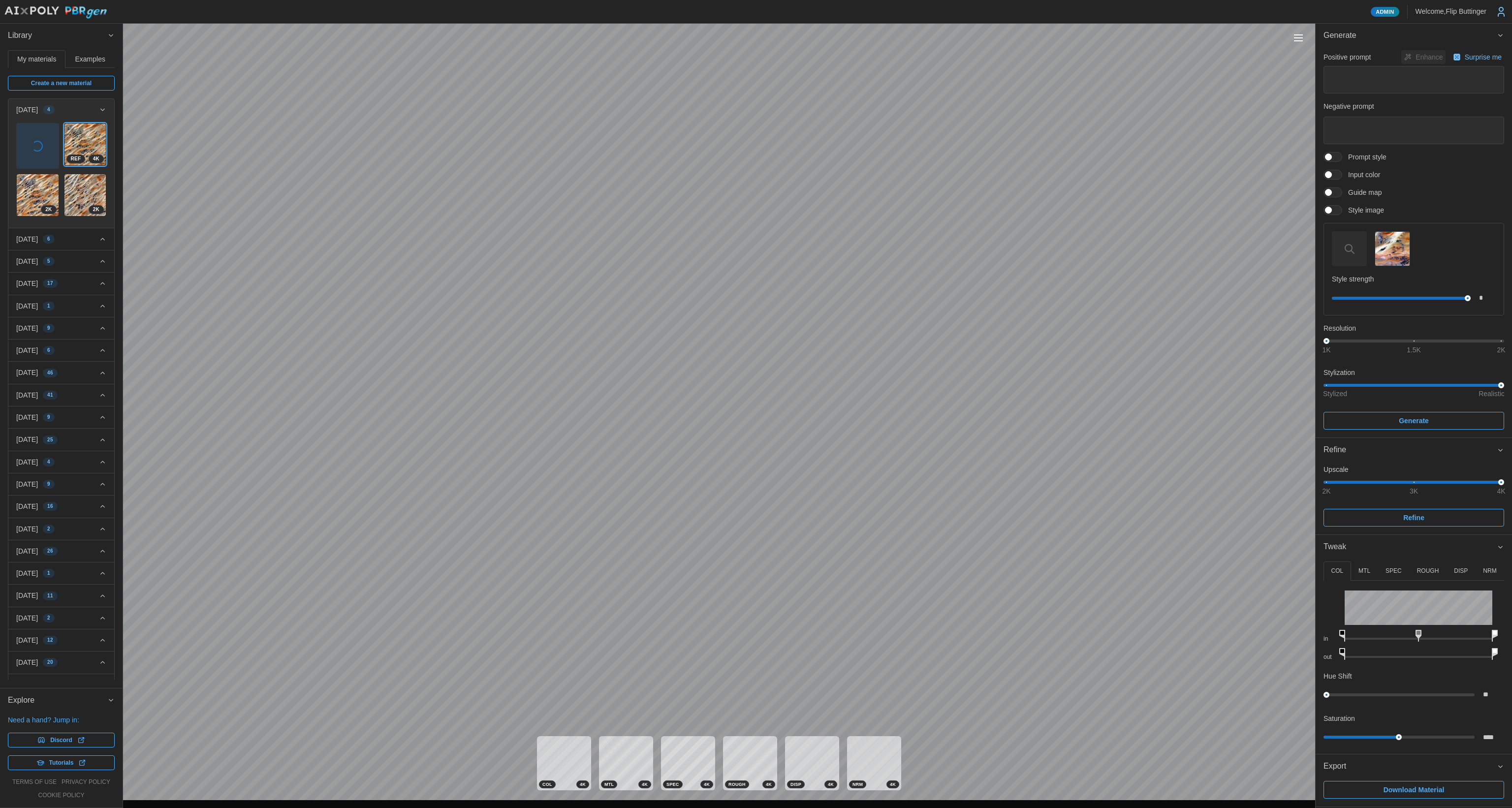
click at [1292, 35] on button "Toggle viewport controls" at bounding box center [1298, 38] width 14 height 13
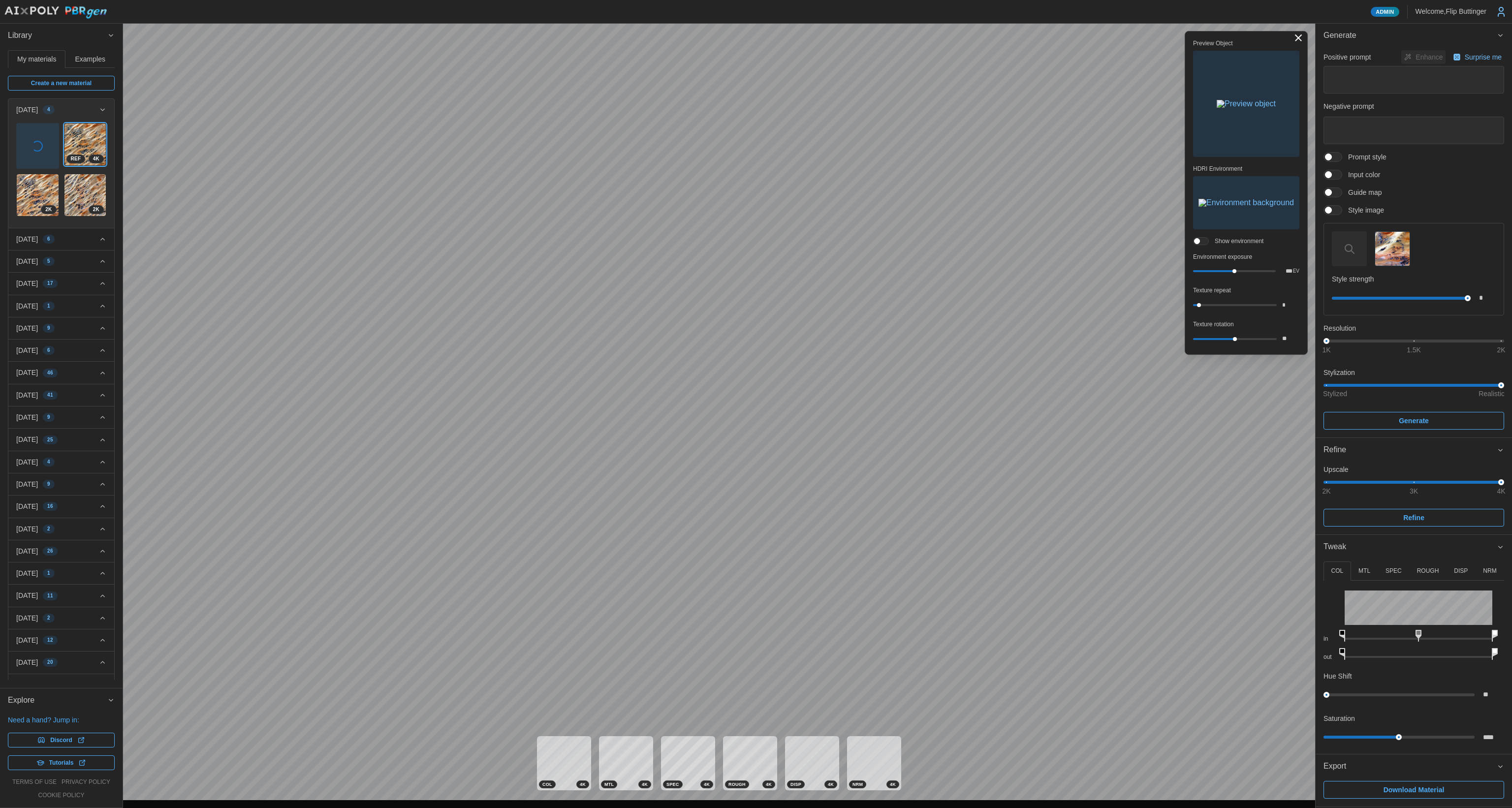
click at [1236, 103] on img "button" at bounding box center [1246, 103] width 59 height 8
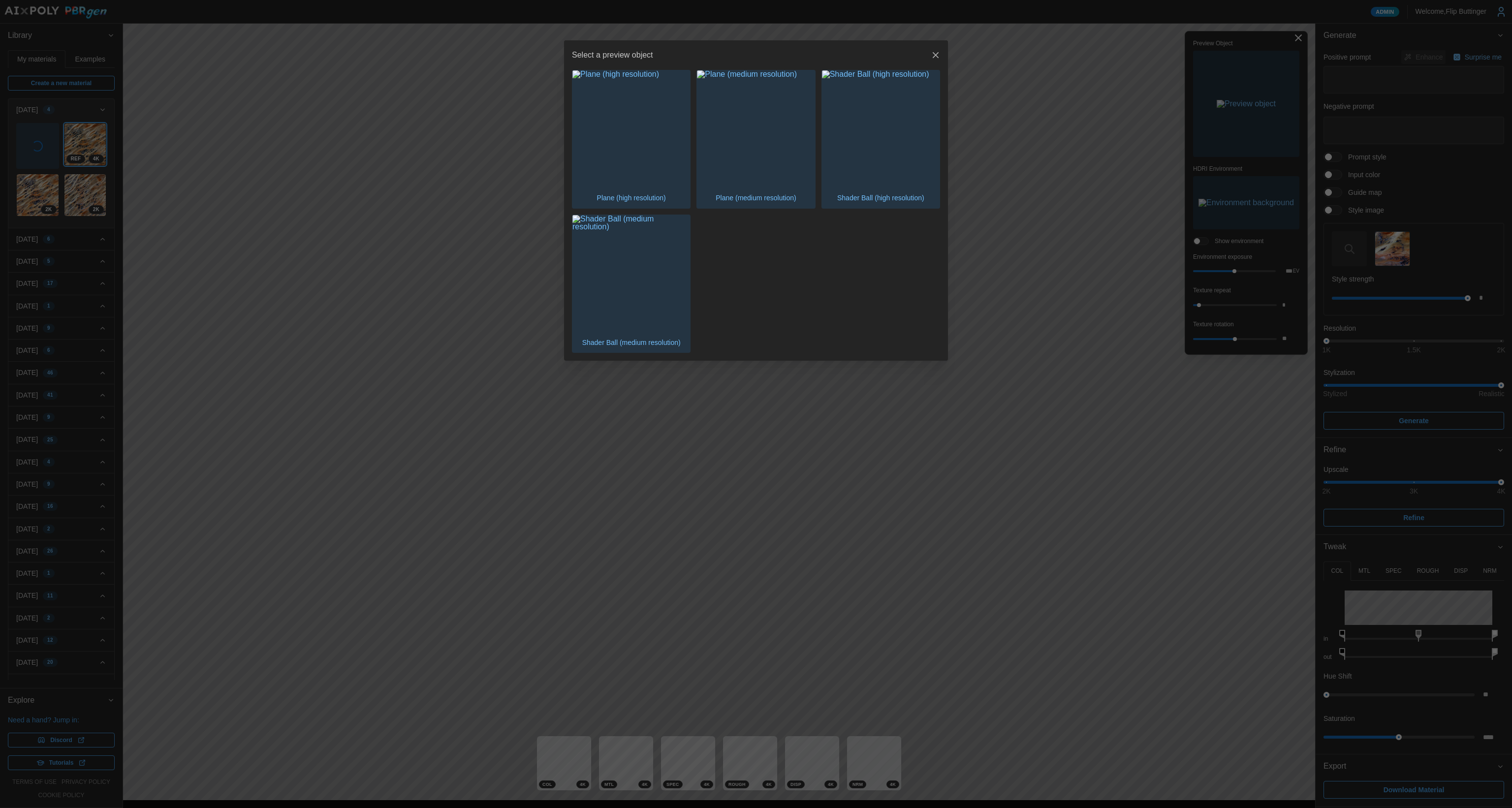
click at [650, 154] on img "button" at bounding box center [631, 129] width 117 height 117
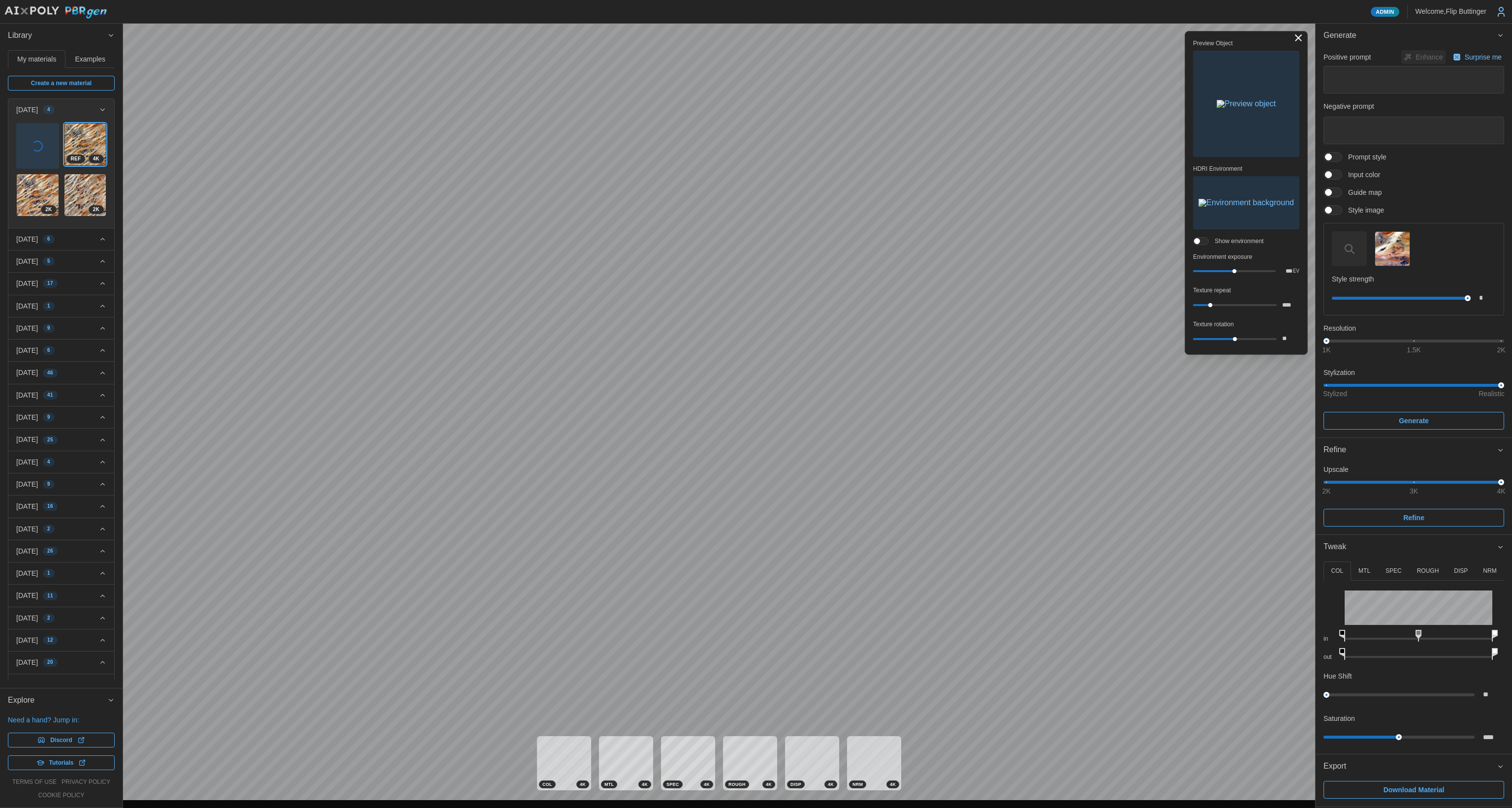
drag, startPoint x: 1204, startPoint y: 307, endPoint x: 1211, endPoint y: 302, distance: 8.6
click at [1211, 302] on div "****" at bounding box center [1246, 305] width 106 height 15
click at [25, 143] on img at bounding box center [38, 144] width 42 height 42
type input "*"
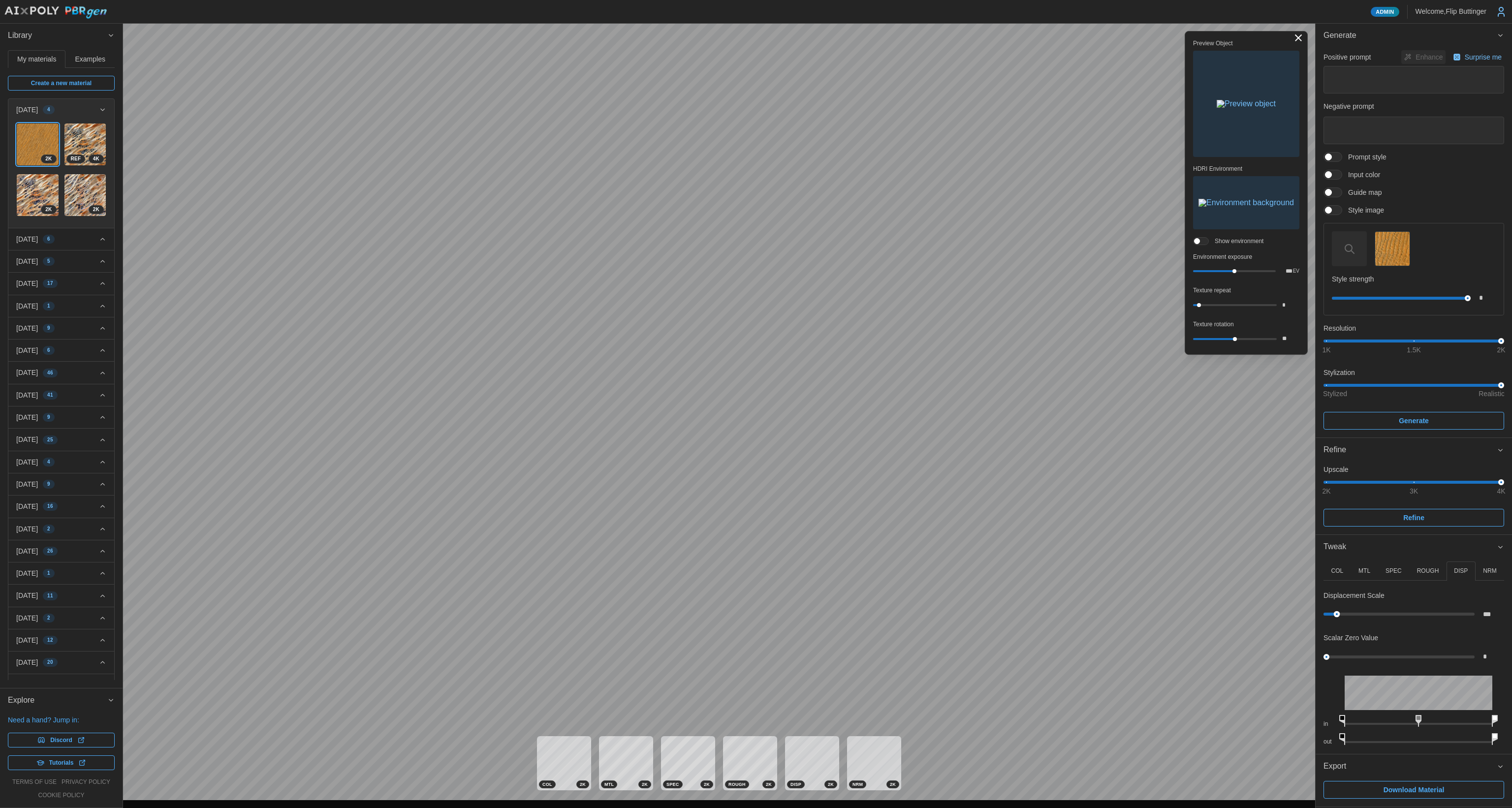
drag, startPoint x: 1330, startPoint y: 613, endPoint x: 1338, endPoint y: 609, distance: 8.9
click at [1338, 608] on div "***" at bounding box center [1414, 614] width 181 height 18
type input "***"
type input "****"
drag, startPoint x: 1325, startPoint y: 656, endPoint x: 1411, endPoint y: 657, distance: 86.0
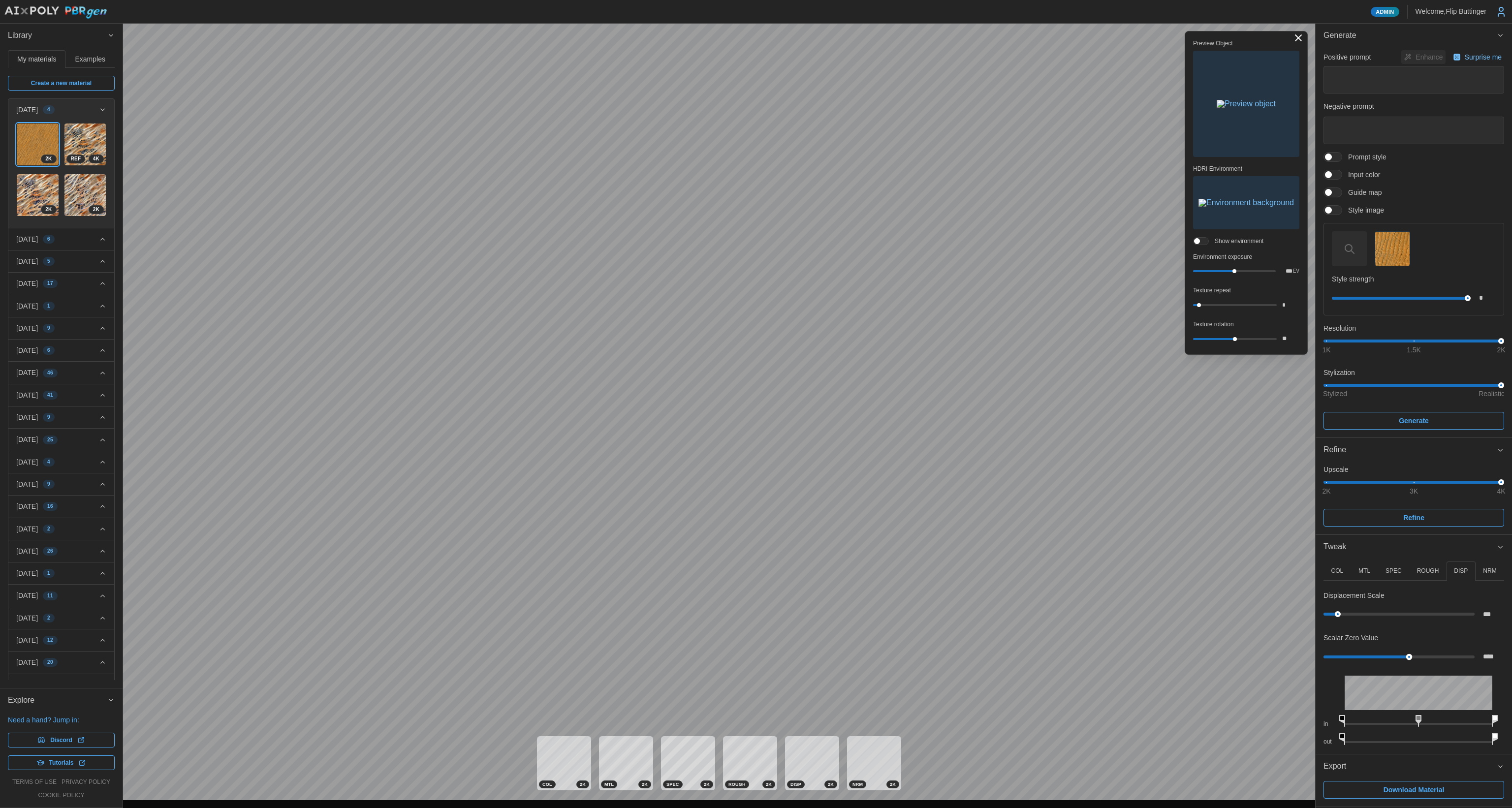
click at [1410, 657] on div at bounding box center [1409, 657] width 6 height 6
click at [1491, 569] on p "NRM" at bounding box center [1490, 571] width 14 height 8
drag, startPoint x: 1400, startPoint y: 613, endPoint x: 1380, endPoint y: 604, distance: 21.9
click at [1448, 601] on div "Normal Map Scale ****" at bounding box center [1414, 606] width 181 height 32
type input "****"
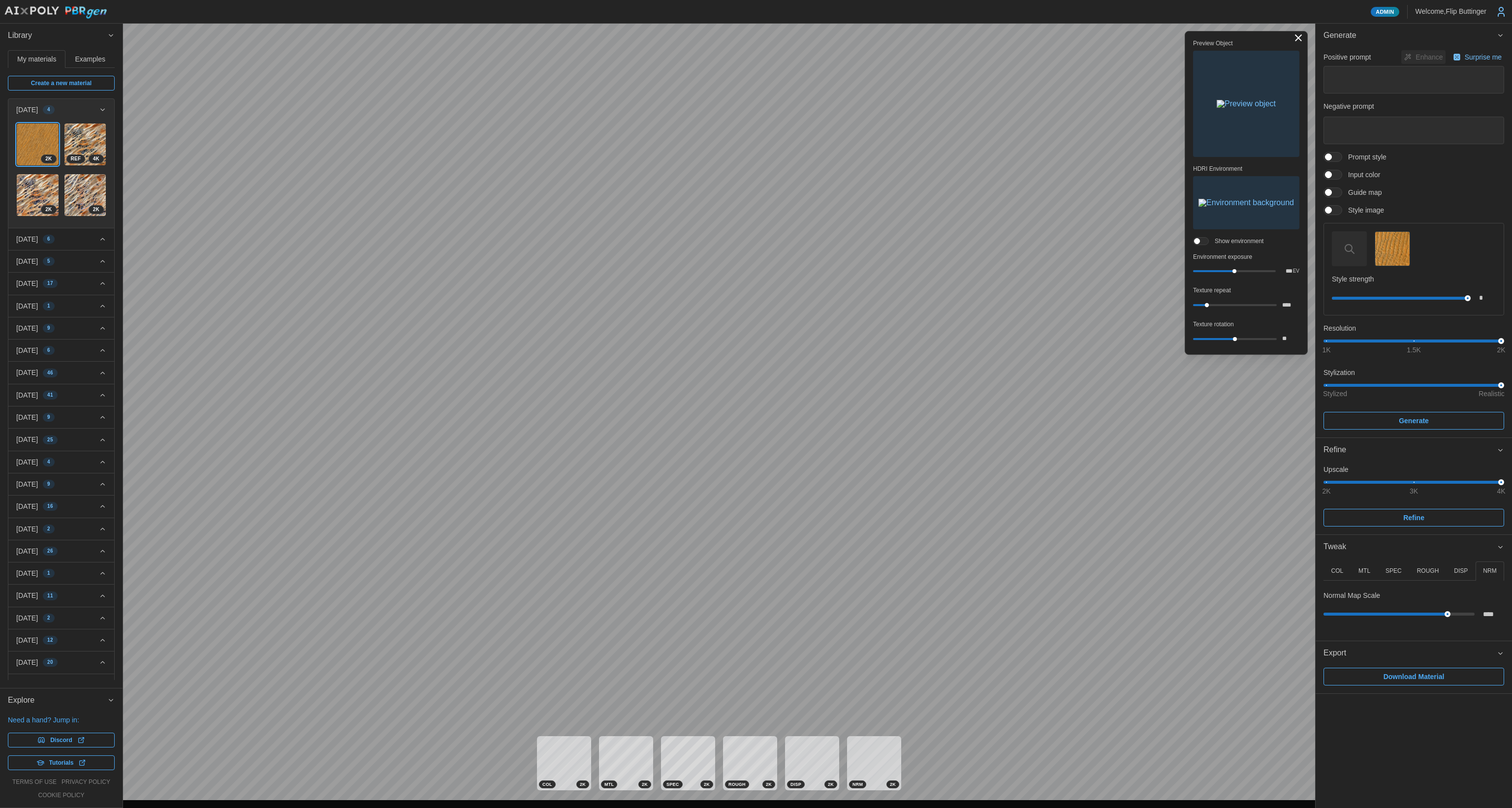
drag, startPoint x: 1199, startPoint y: 304, endPoint x: 1207, endPoint y: 303, distance: 8.1
click at [1207, 303] on div at bounding box center [1207, 305] width 4 height 4
click at [79, 137] on img at bounding box center [85, 144] width 42 height 42
click at [79, 136] on img at bounding box center [85, 144] width 42 height 42
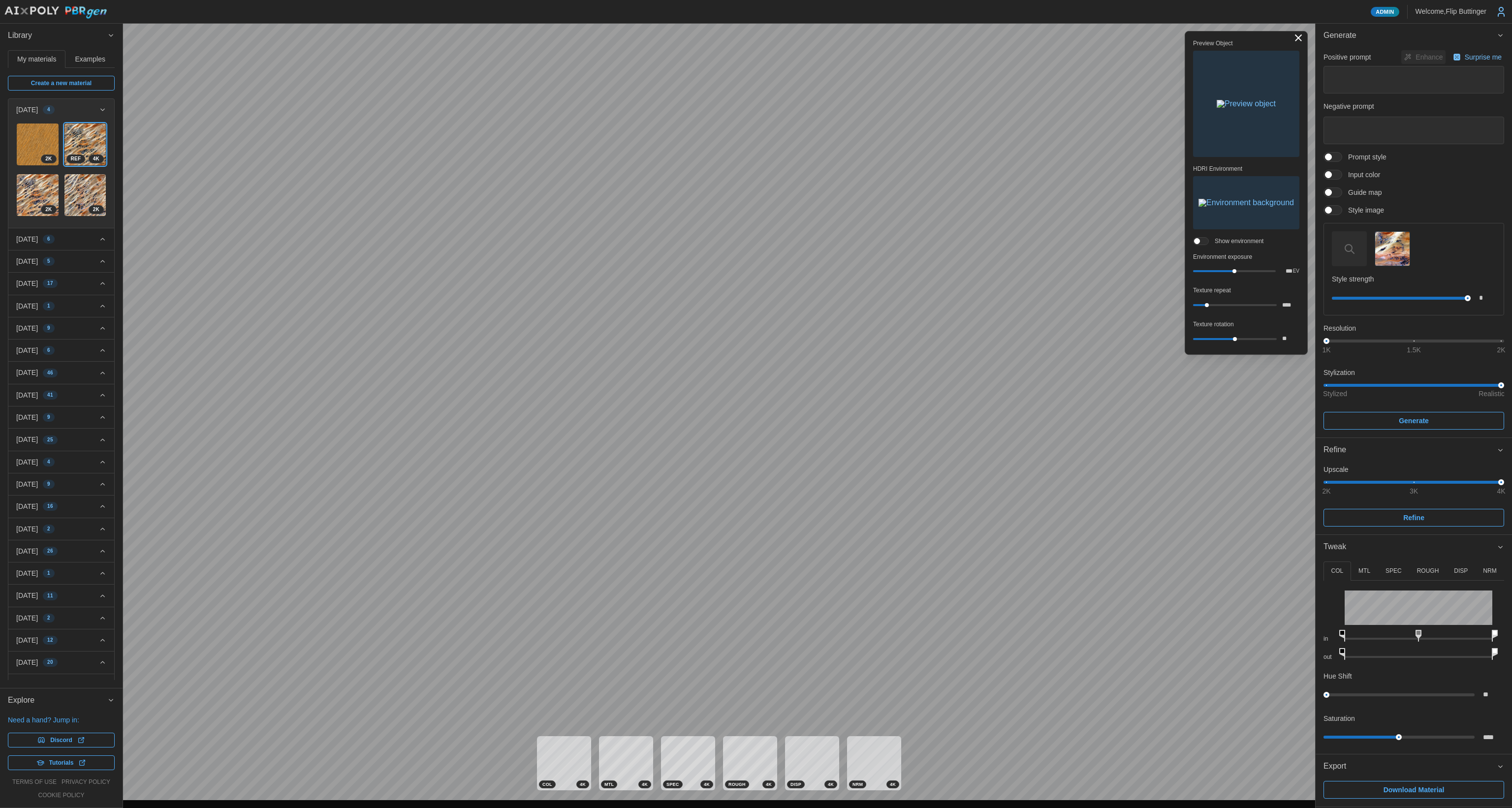
click at [84, 234] on div "[DATE] 6" at bounding box center [58, 239] width 83 height 10
click at [29, 261] on img at bounding box center [38, 273] width 42 height 42
type input "*"
